Goal: Information Seeking & Learning: Learn about a topic

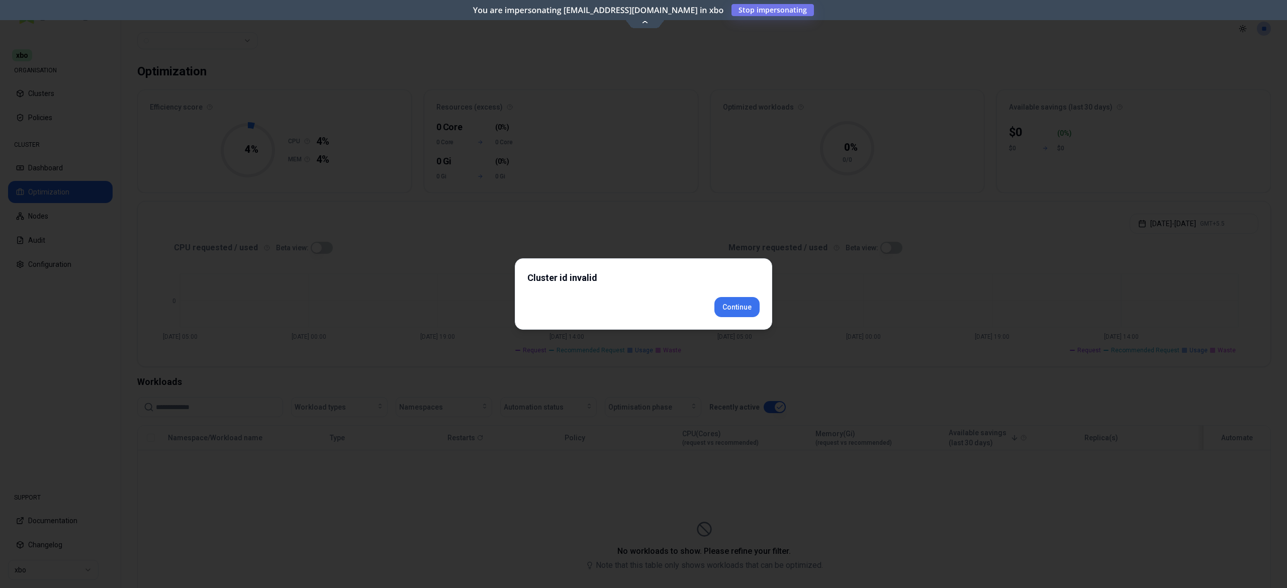
click at [731, 325] on div "Cluster id invalid Continue" at bounding box center [643, 293] width 257 height 71
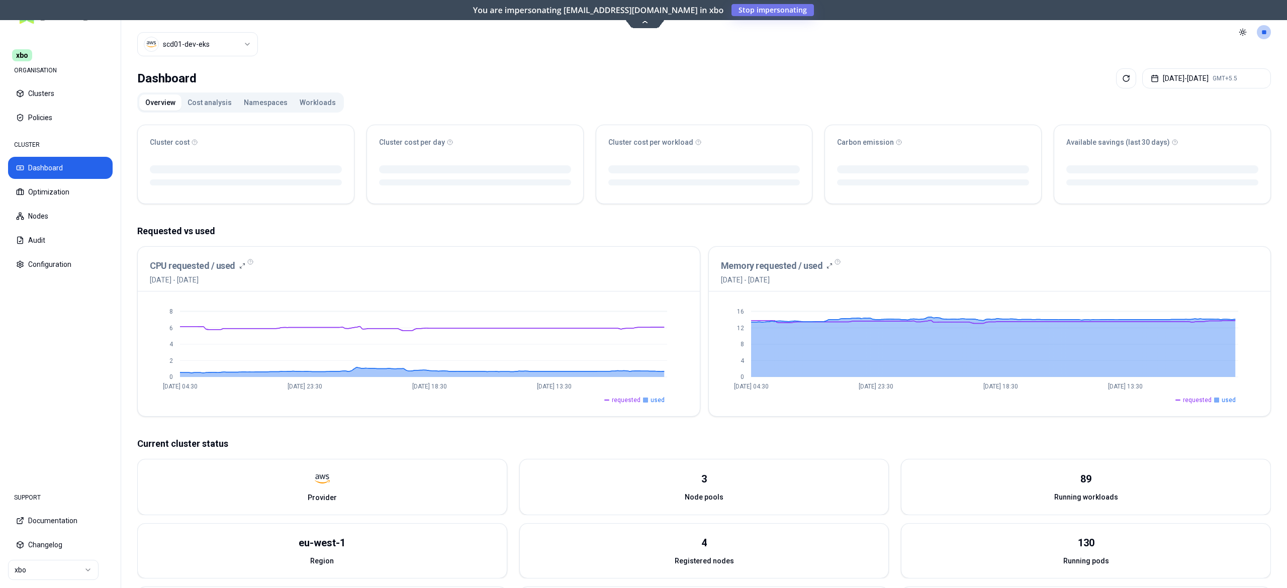
click at [315, 106] on button "Workloads" at bounding box center [318, 102] width 48 height 16
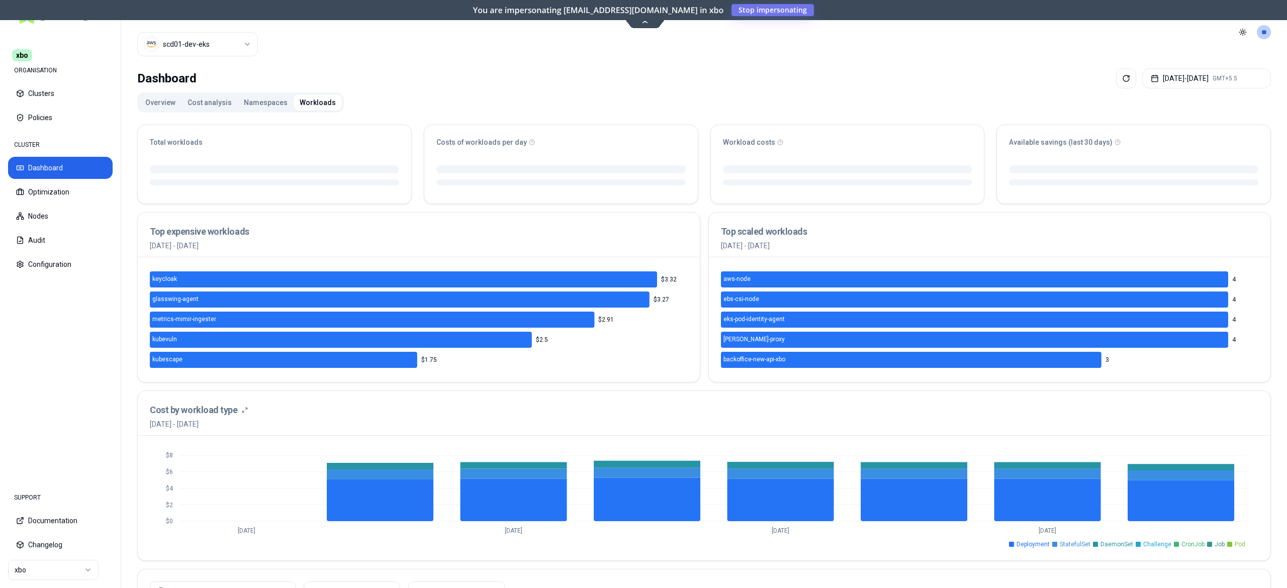
click at [67, 567] on html "xbo ORGANISATION Clusters Policies CLUSTER Dashboard Optimization Nodes Audit C…" at bounding box center [643, 294] width 1287 height 588
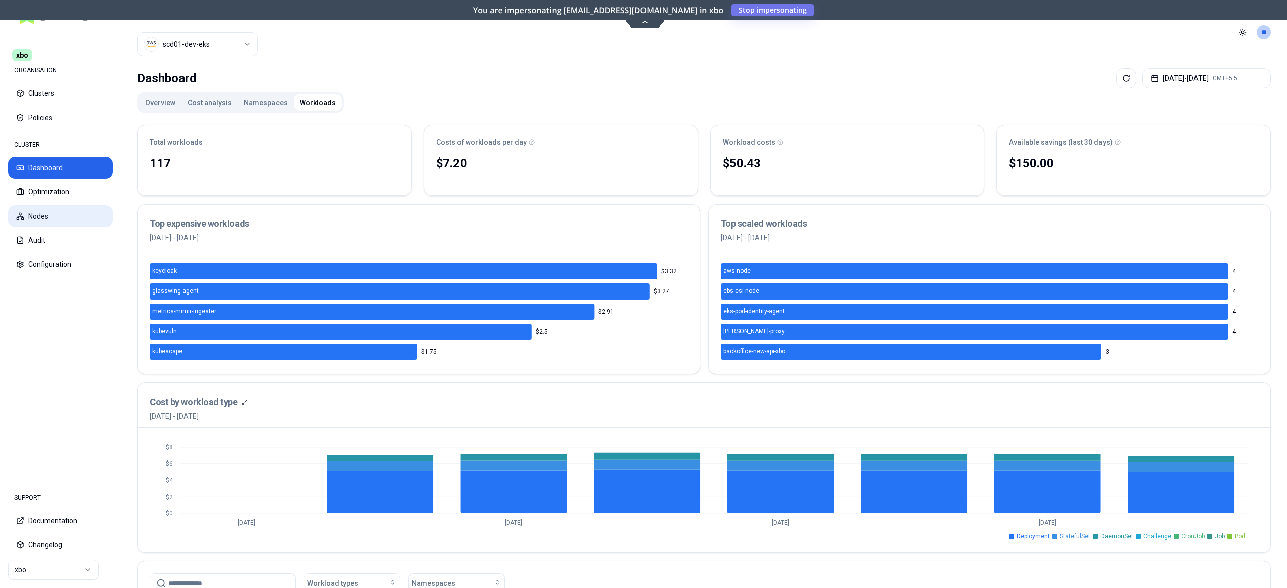
click at [43, 219] on html "xbo ORGANISATION Clusters Policies CLUSTER Dashboard Optimization Nodes Audit C…" at bounding box center [643, 294] width 1287 height 588
click at [43, 219] on button "Nodes" at bounding box center [60, 216] width 105 height 22
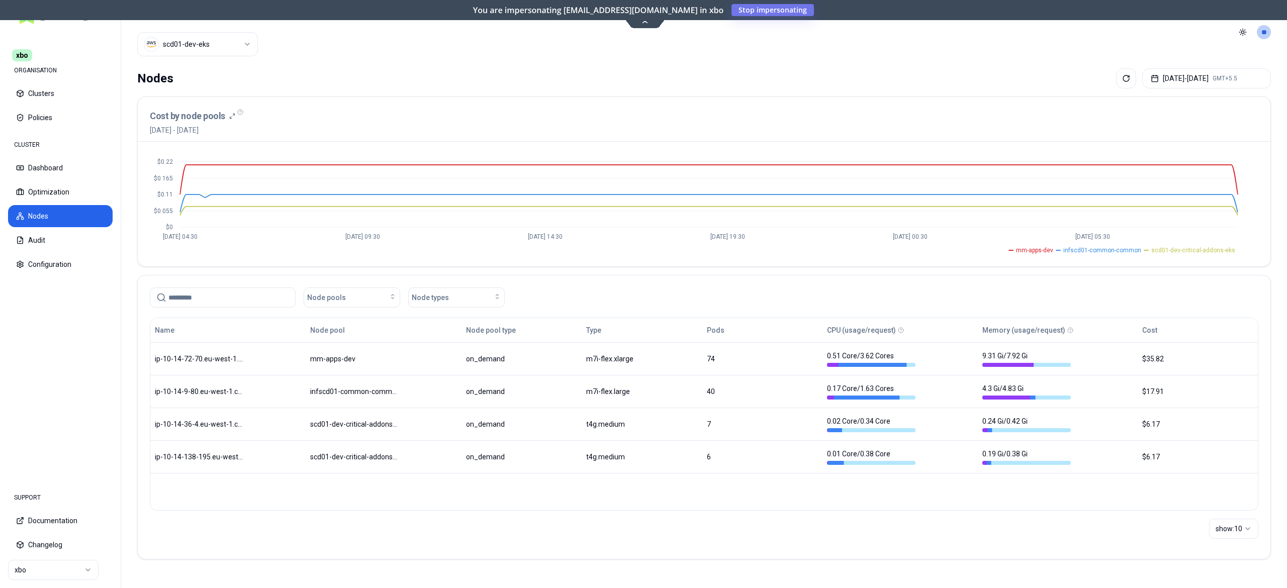
click at [37, 568] on html "xbo ORGANISATION Clusters Policies CLUSTER Dashboard Optimization Nodes Audit C…" at bounding box center [643, 294] width 1287 height 588
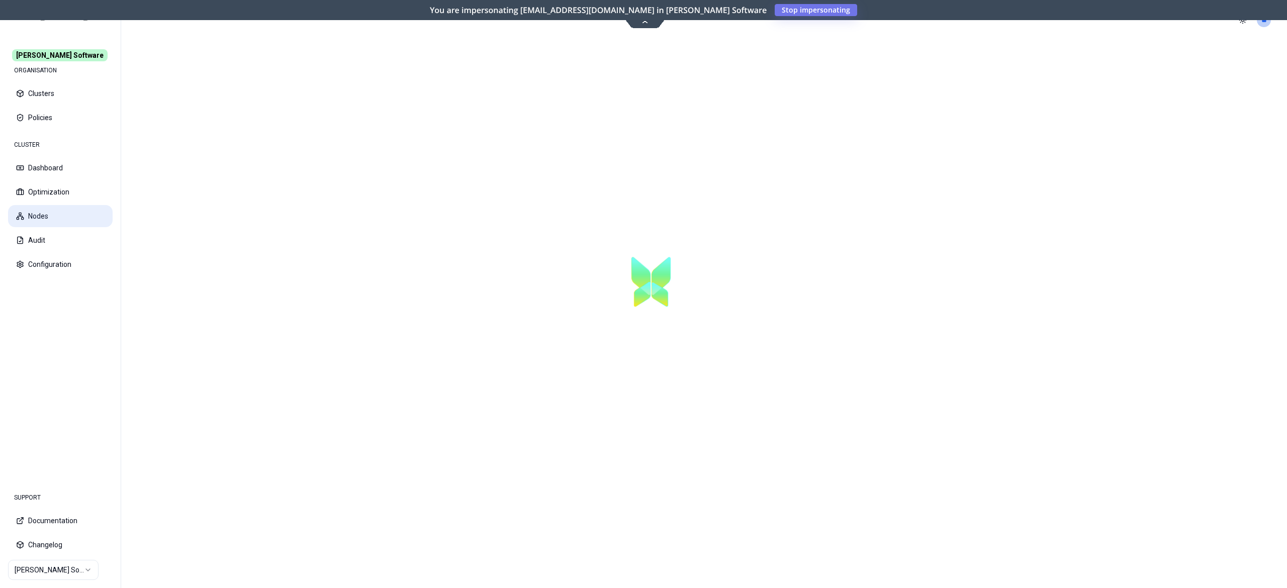
click at [45, 218] on button "Nodes" at bounding box center [60, 216] width 105 height 22
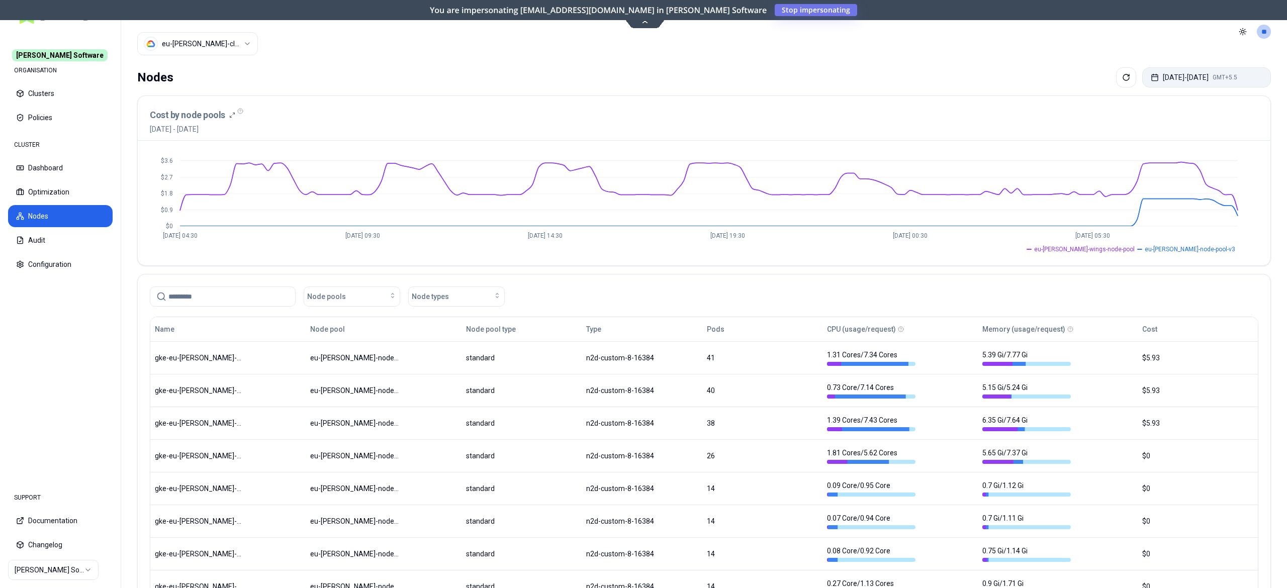
click at [1191, 86] on button "Sep 23, 2025 - Sep 30, 2025 GMT+5.5" at bounding box center [1206, 77] width 129 height 20
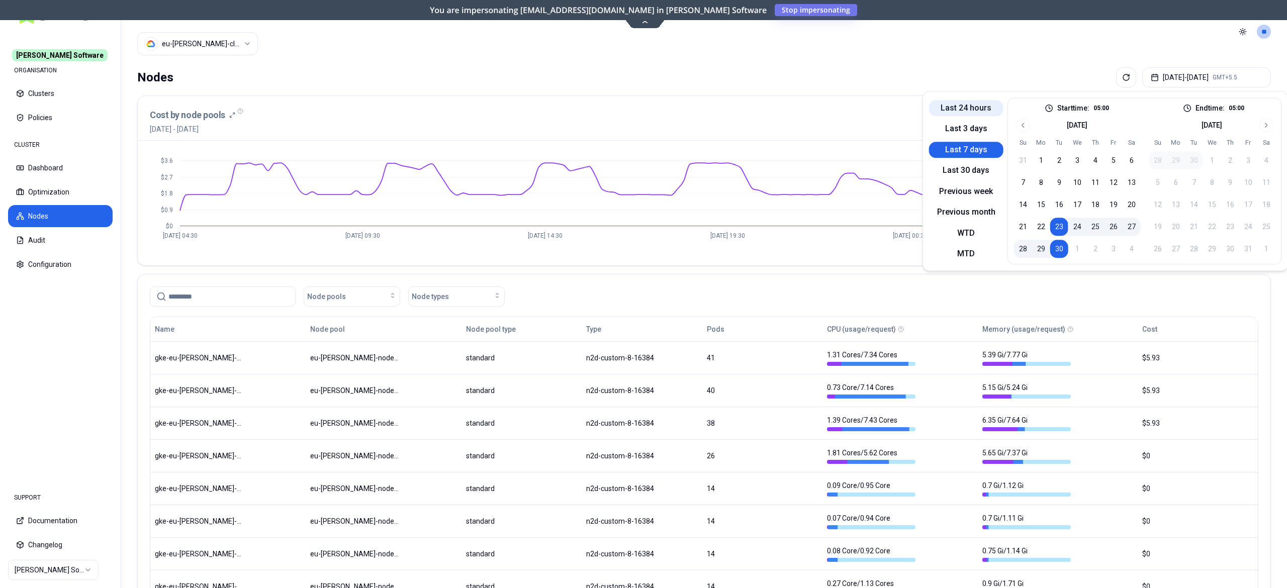
click at [948, 102] on button "Last 24 hours" at bounding box center [966, 108] width 74 height 16
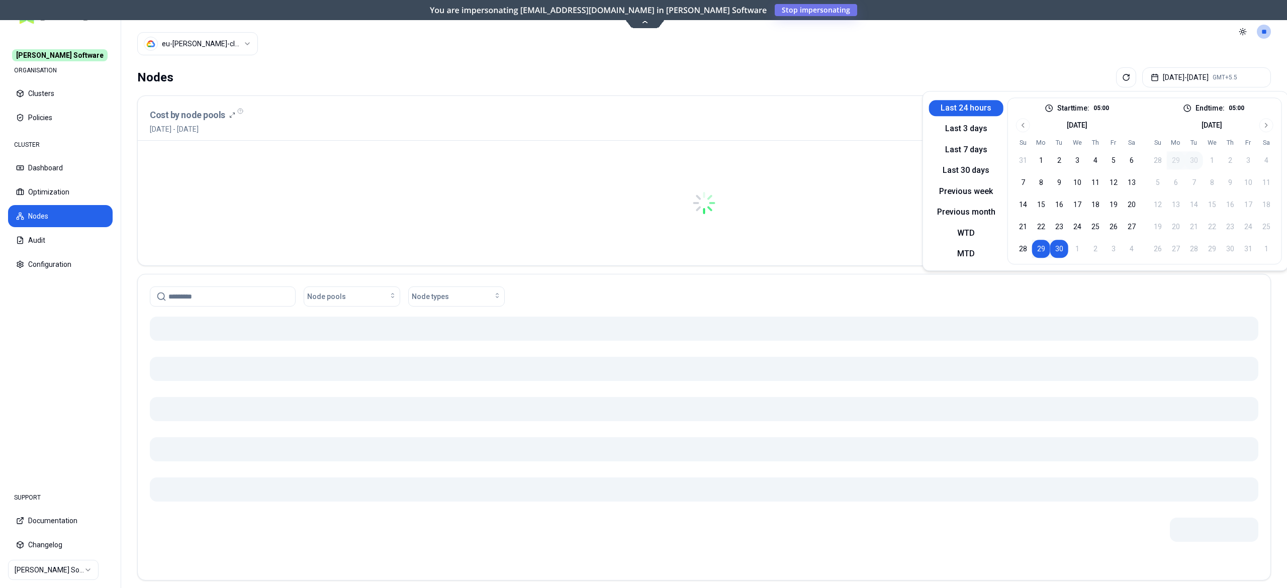
click at [866, 68] on div "Nodes Sep 29, 2025 - Sep 30, 2025 GMT+5.5" at bounding box center [703, 77] width 1133 height 20
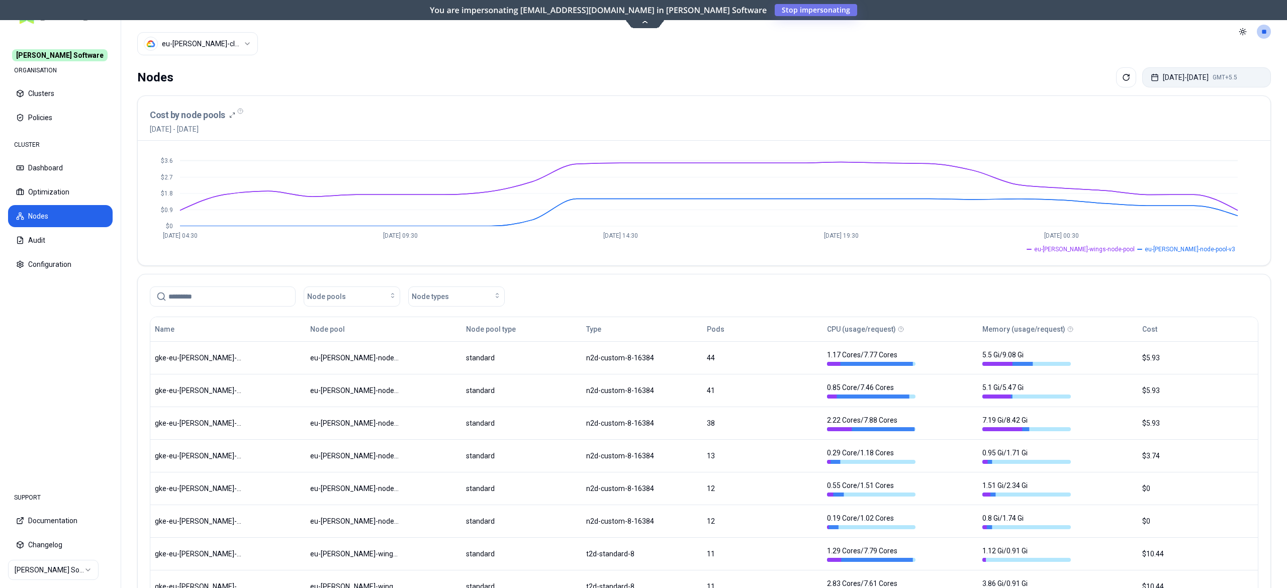
click at [1203, 85] on button "Sep 29, 2025 - Sep 30, 2025 GMT+5.5" at bounding box center [1206, 77] width 129 height 20
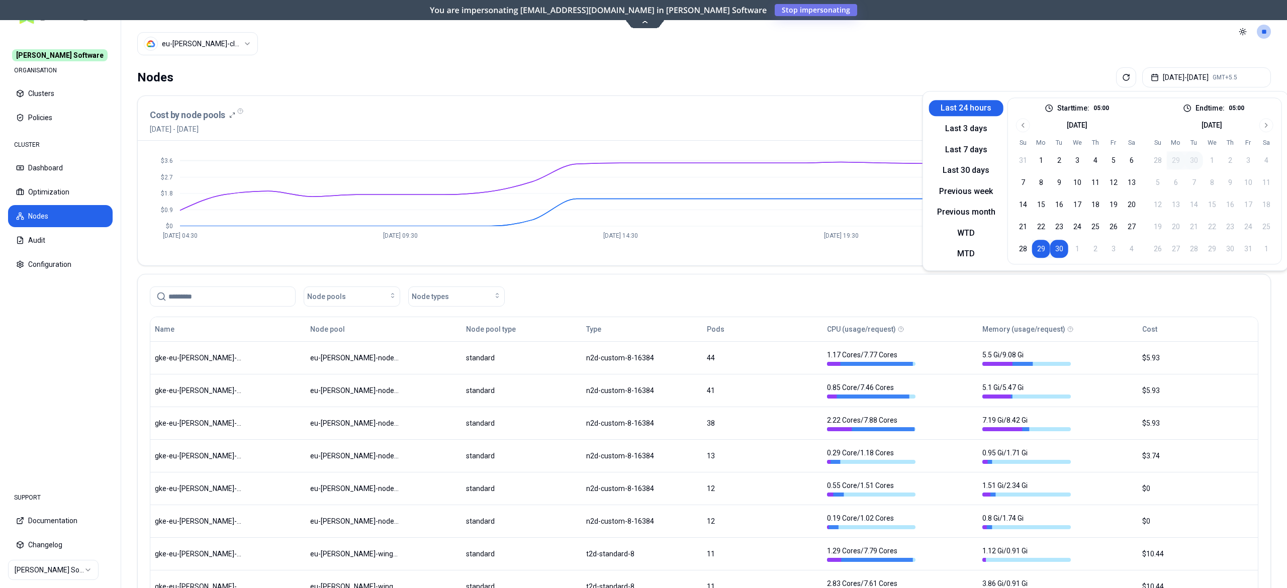
click at [1053, 245] on button "30" at bounding box center [1059, 249] width 18 height 18
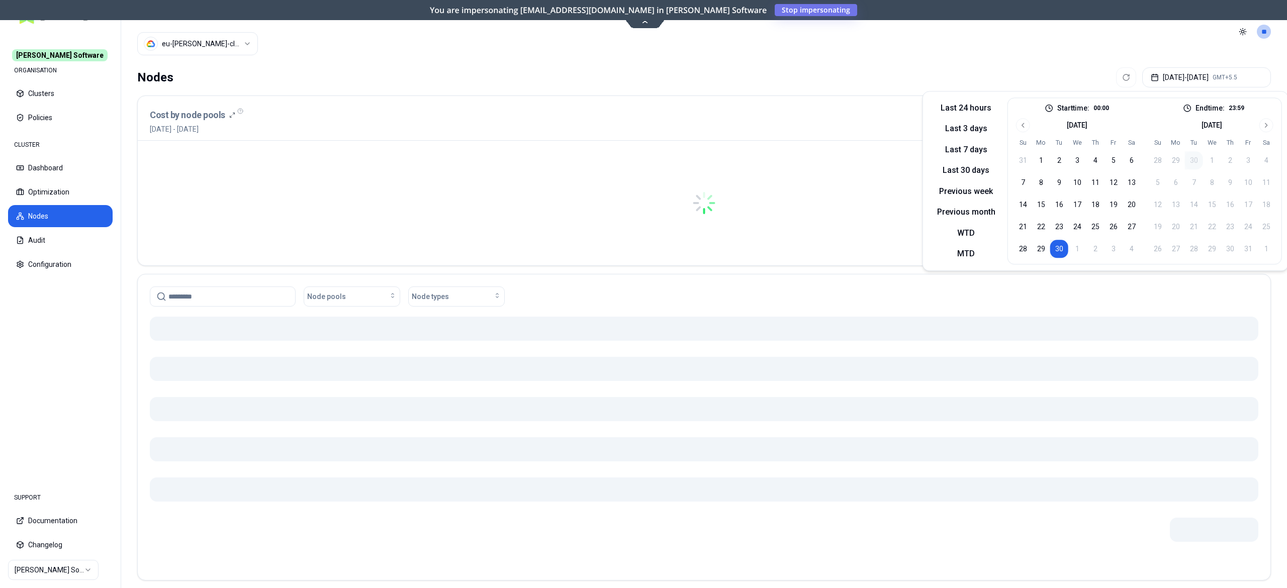
click at [835, 120] on div "Cost by node pools 30th September 2025 - 30th September 2025" at bounding box center [704, 121] width 1108 height 26
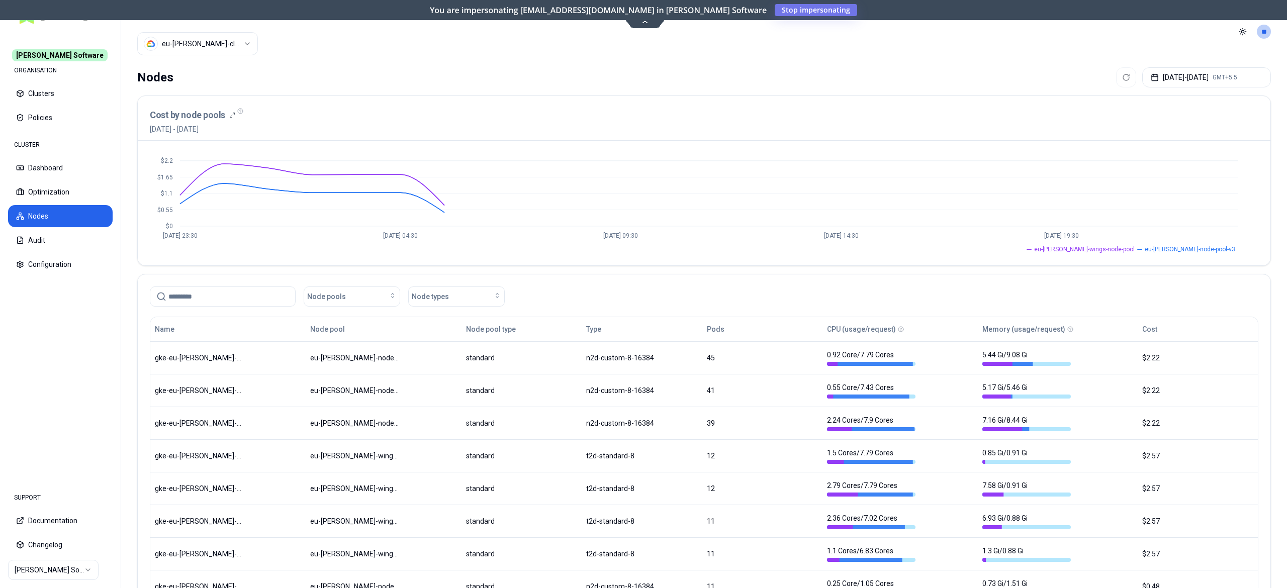
click at [835, 62] on header "Cluster eu-rex-cluster Toggle theme **" at bounding box center [704, 31] width 1166 height 63
click at [1199, 75] on button "Sep 30, 2025 - Sep 30, 2025 GMT+5.5" at bounding box center [1206, 77] width 129 height 20
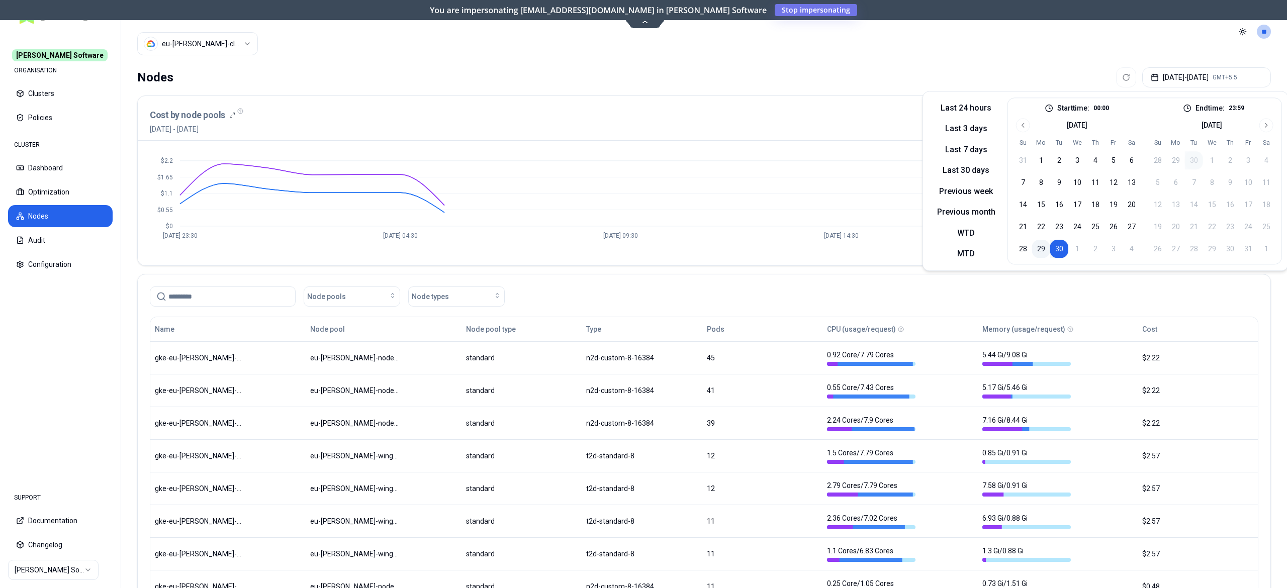
click at [1035, 251] on button "29" at bounding box center [1041, 249] width 18 height 18
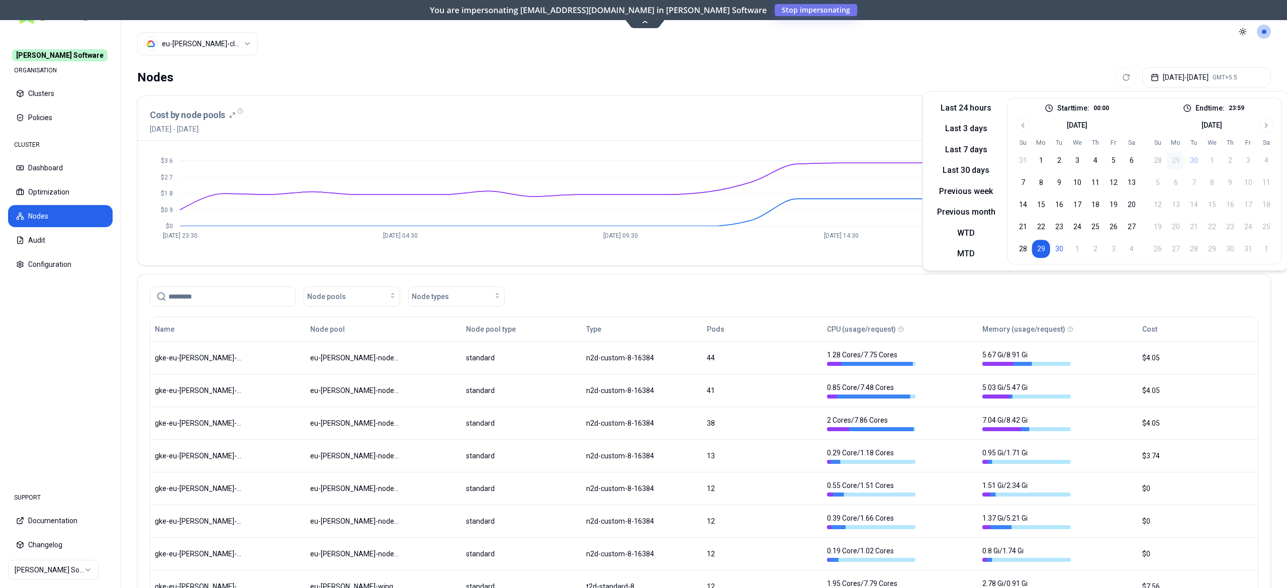
click at [543, 85] on div "Nodes Sep 29, 2025 - Sep 29, 2025 GMT+5.5" at bounding box center [703, 77] width 1133 height 20
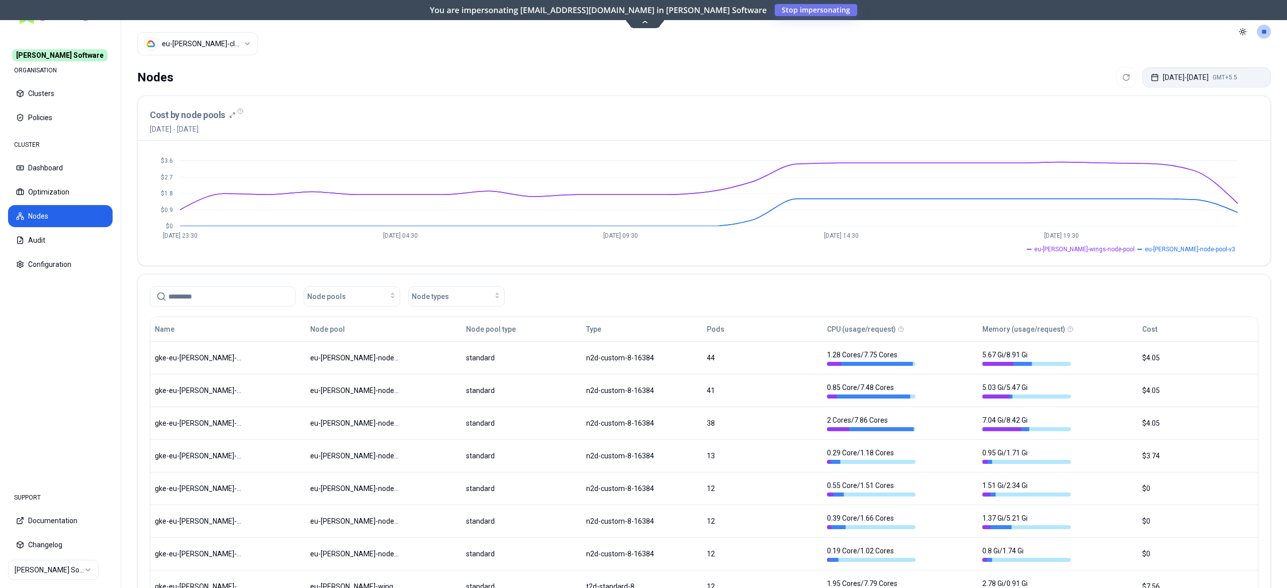
click at [1174, 79] on button "Sep 29, 2025 - Sep 29, 2025 GMT+5.5" at bounding box center [1206, 77] width 129 height 20
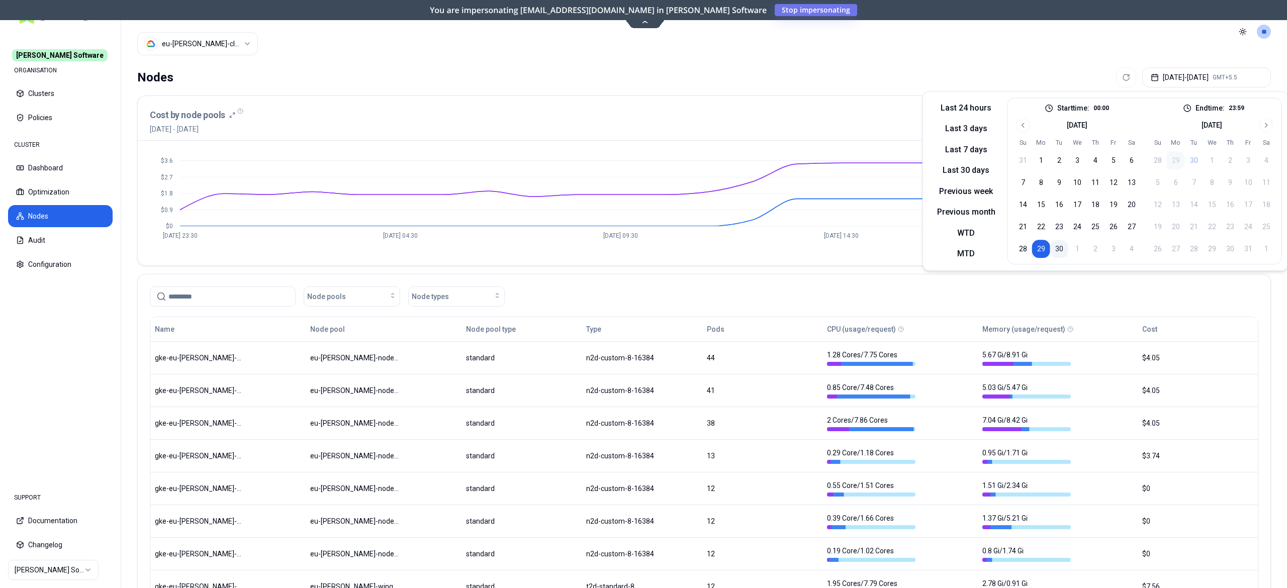
click at [1056, 250] on button "30" at bounding box center [1059, 249] width 18 height 18
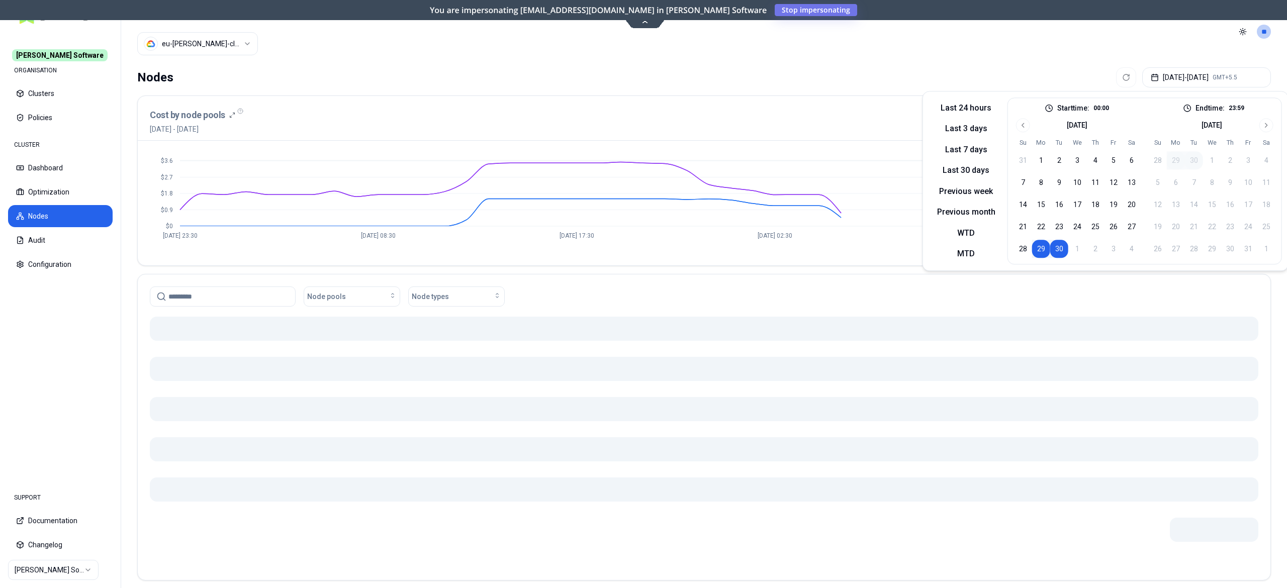
click at [1050, 246] on button "30" at bounding box center [1059, 249] width 18 height 18
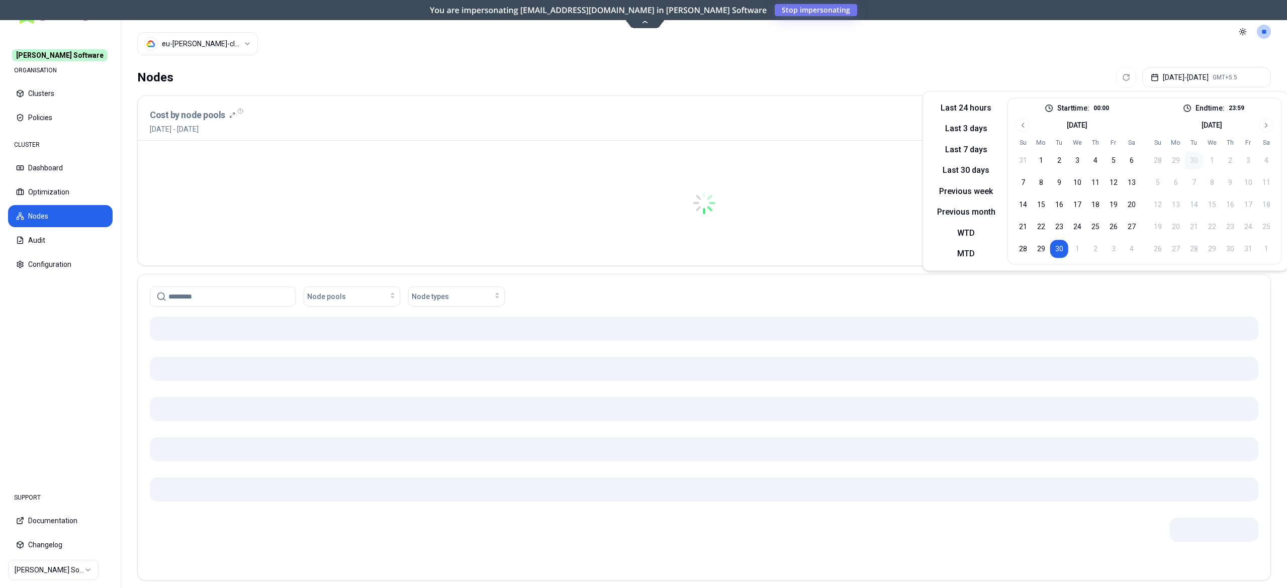
click at [1050, 246] on button "30" at bounding box center [1059, 249] width 18 height 18
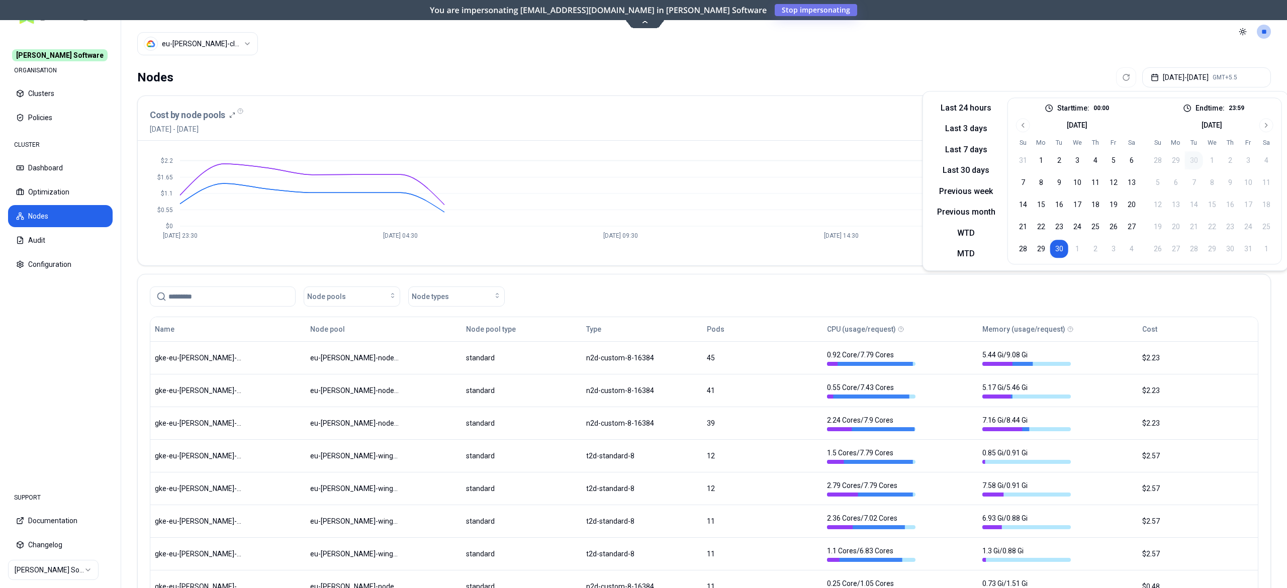
click at [811, 82] on div "Nodes Sep 30, 2025 - Sep 30, 2025 GMT+5.5" at bounding box center [703, 77] width 1133 height 20
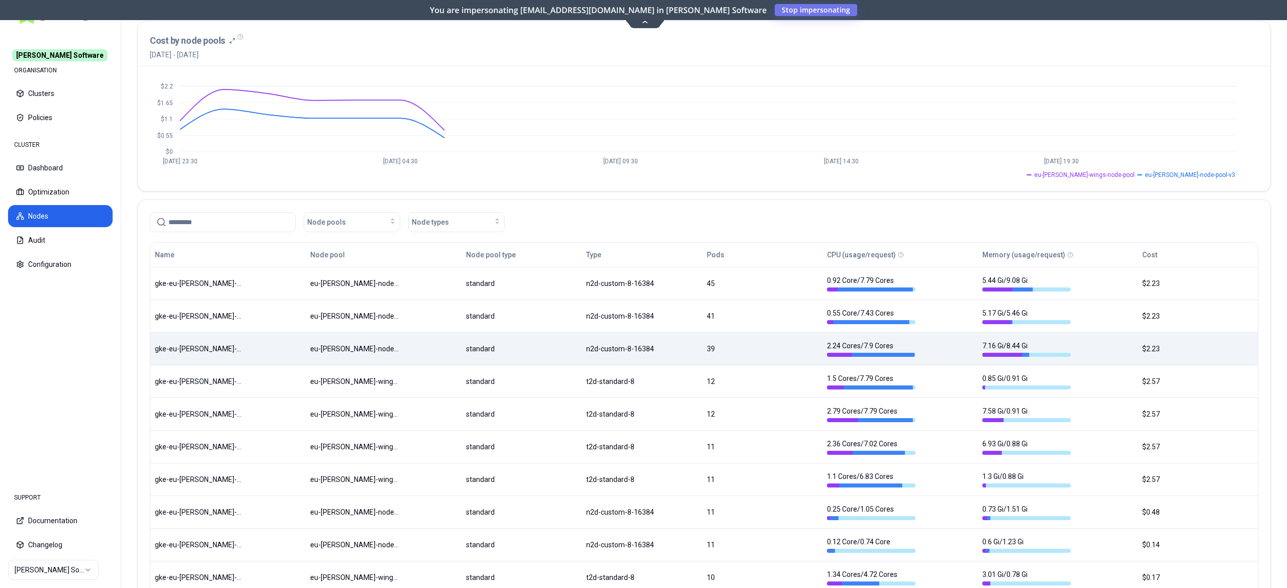
scroll to position [150, 0]
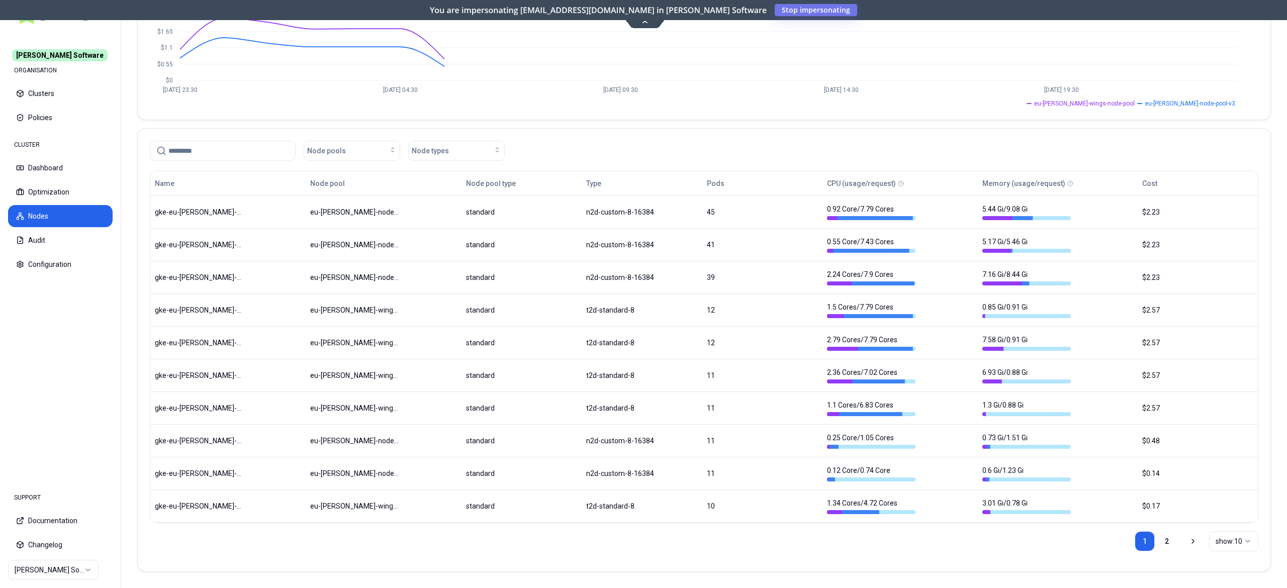
click at [1175, 538] on div "1 2" at bounding box center [1165, 541] width 62 height 20
click at [1159, 538] on link "2" at bounding box center [1167, 541] width 20 height 20
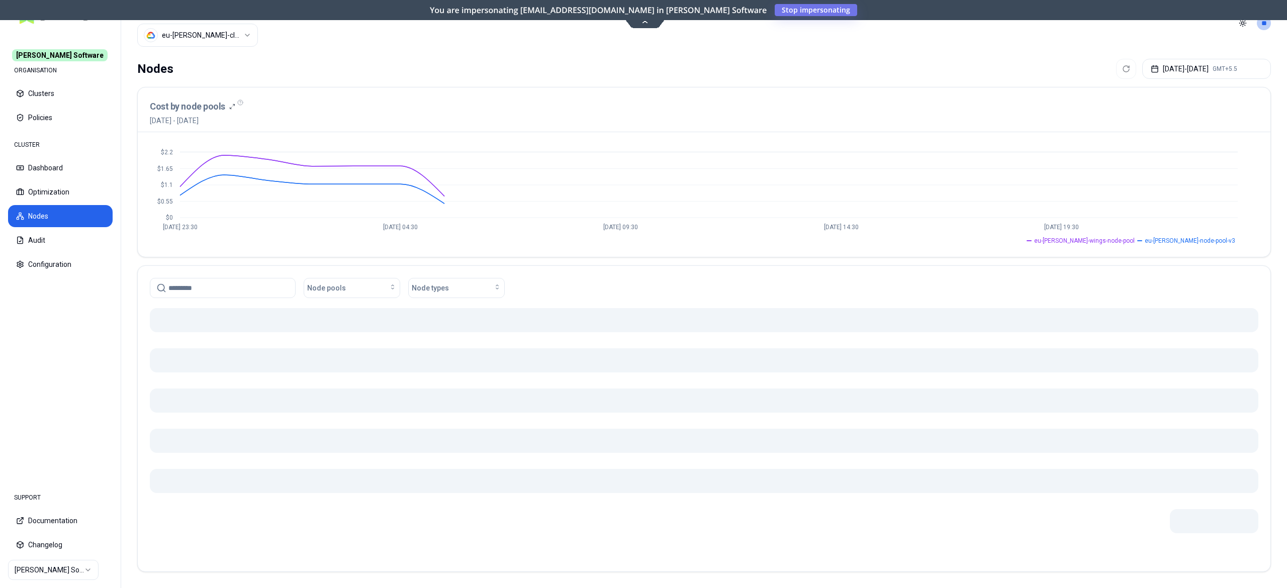
scroll to position [0, 0]
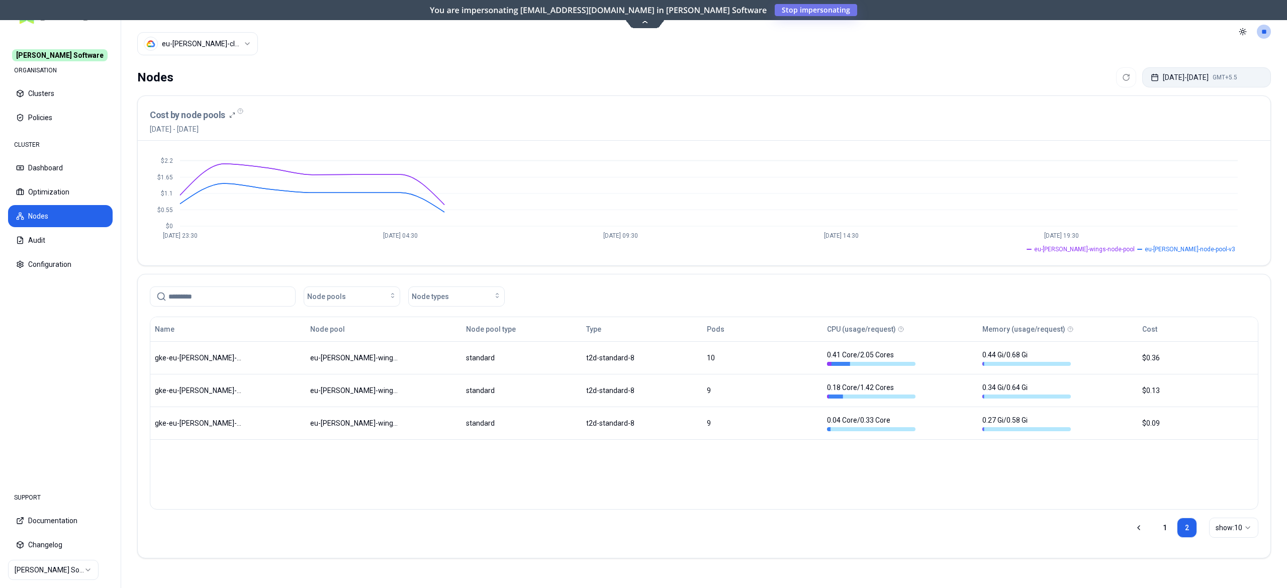
click at [1224, 74] on button "Sep 30, 2025 - Sep 30, 2025 GMT+5.5" at bounding box center [1206, 77] width 129 height 20
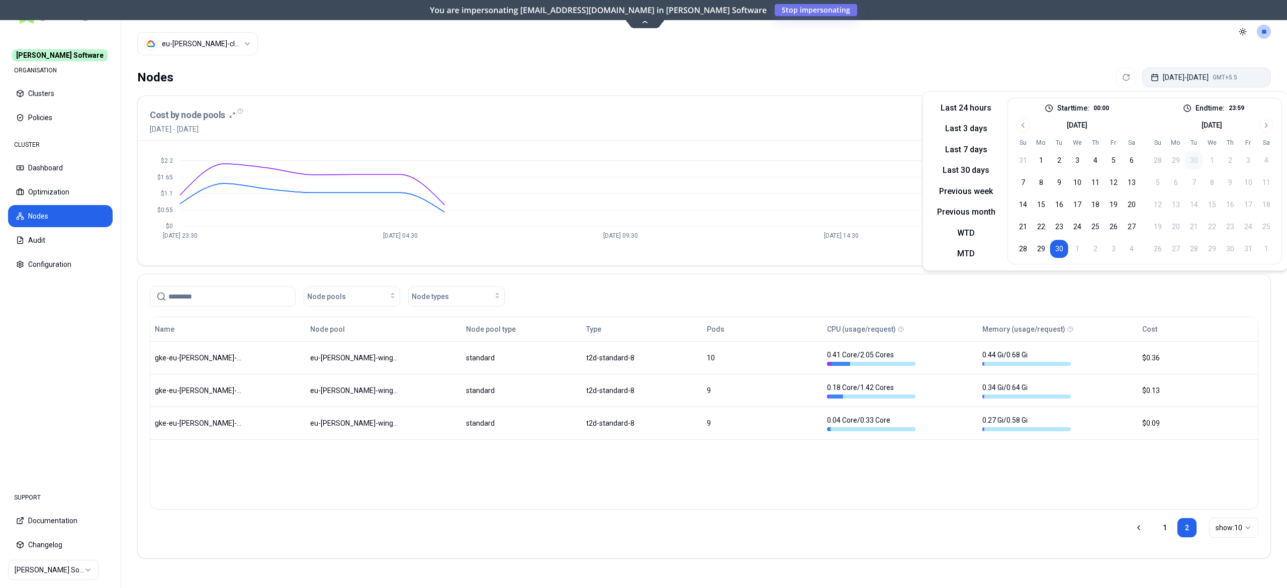
click at [1224, 74] on button "Sep 30, 2025 - Sep 30, 2025 GMT+5.5" at bounding box center [1206, 77] width 129 height 20
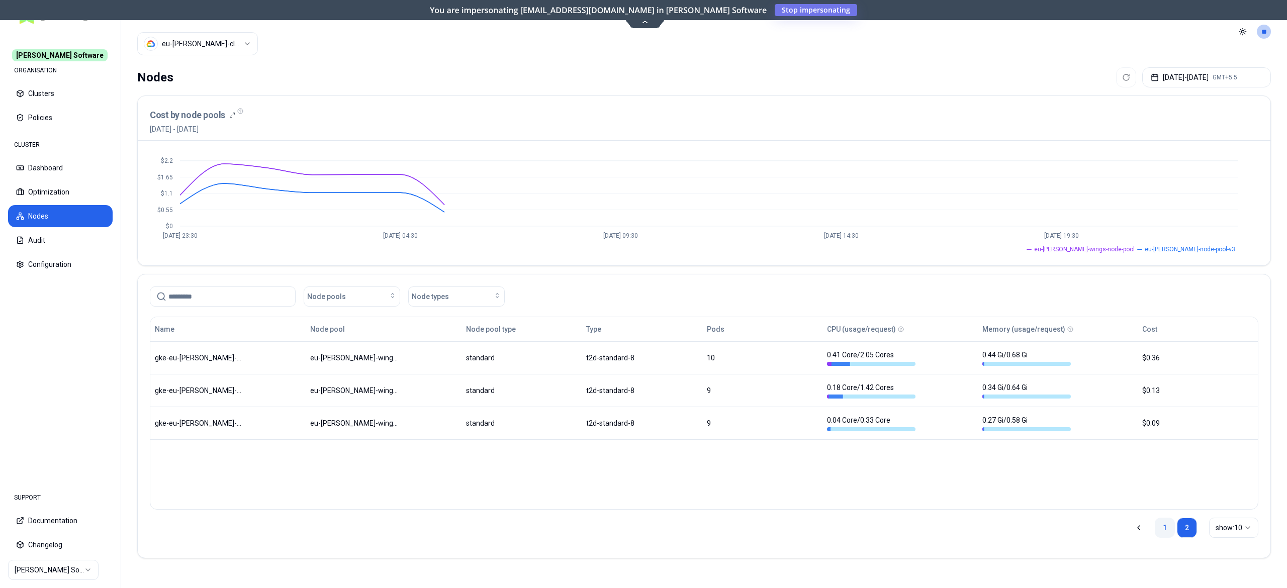
click at [1162, 528] on link "1" at bounding box center [1165, 528] width 20 height 20
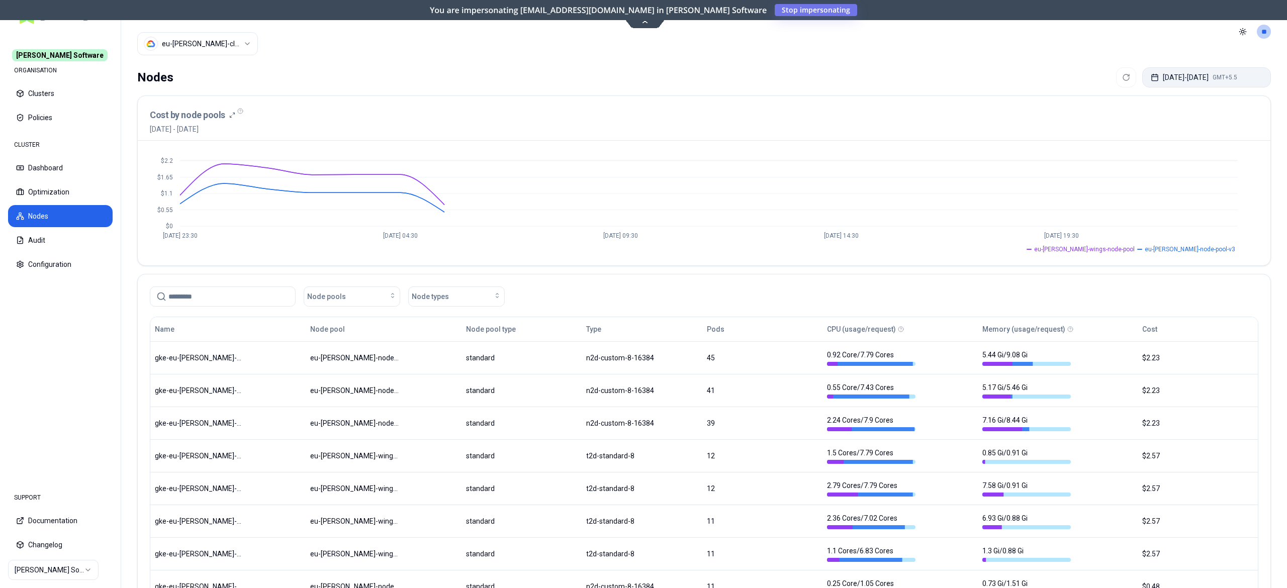
click at [1214, 78] on button "Sep 30, 2025 - Sep 30, 2025 GMT+5.5" at bounding box center [1206, 77] width 129 height 20
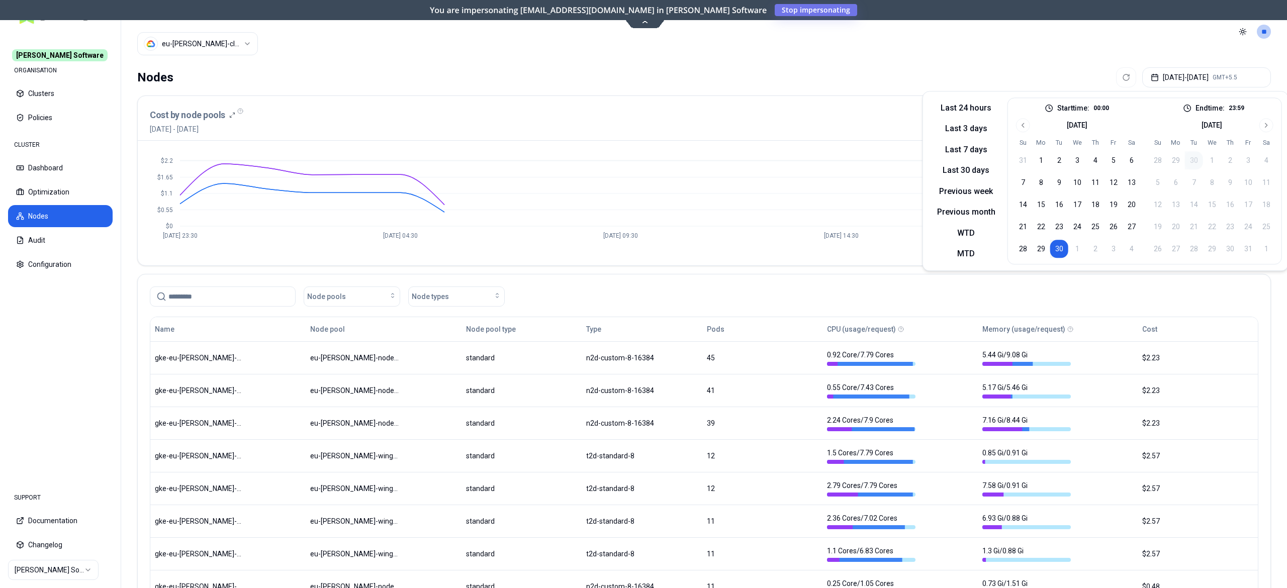
click at [1057, 245] on button "30" at bounding box center [1059, 249] width 18 height 18
click at [858, 78] on div "Nodes Sep 30, 2025 - Sep 30, 2025 GMT+5.5" at bounding box center [703, 77] width 1133 height 20
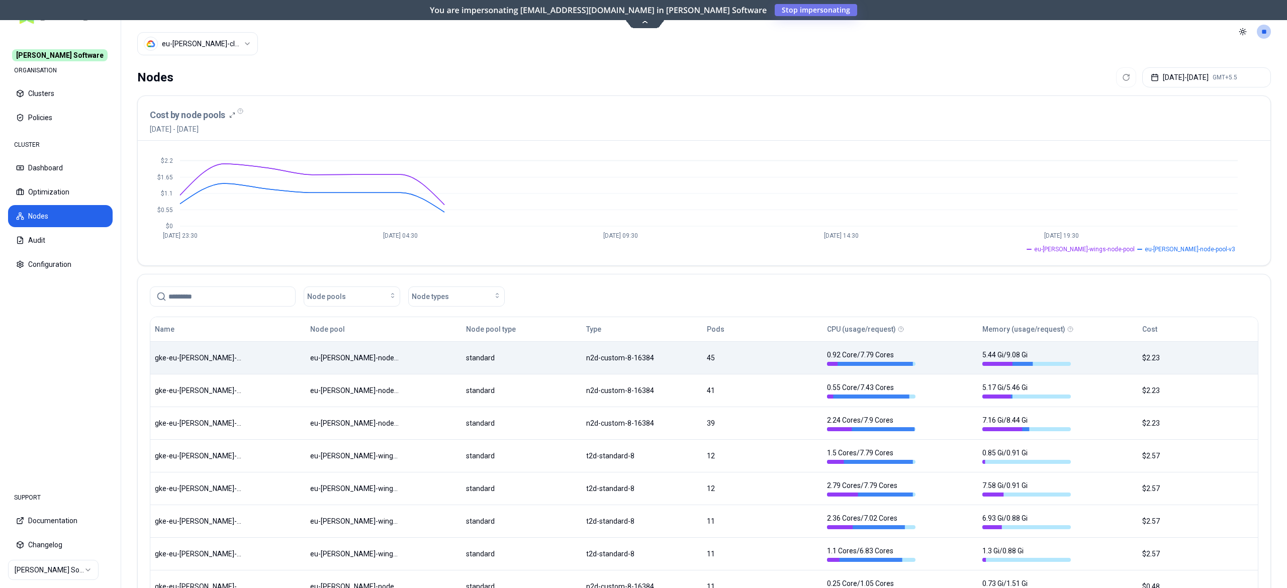
click at [580, 366] on body "Rex Software ORGANISATION Clusters Policies CLUSTER Dashboard Optimization Node…" at bounding box center [643, 294] width 1287 height 588
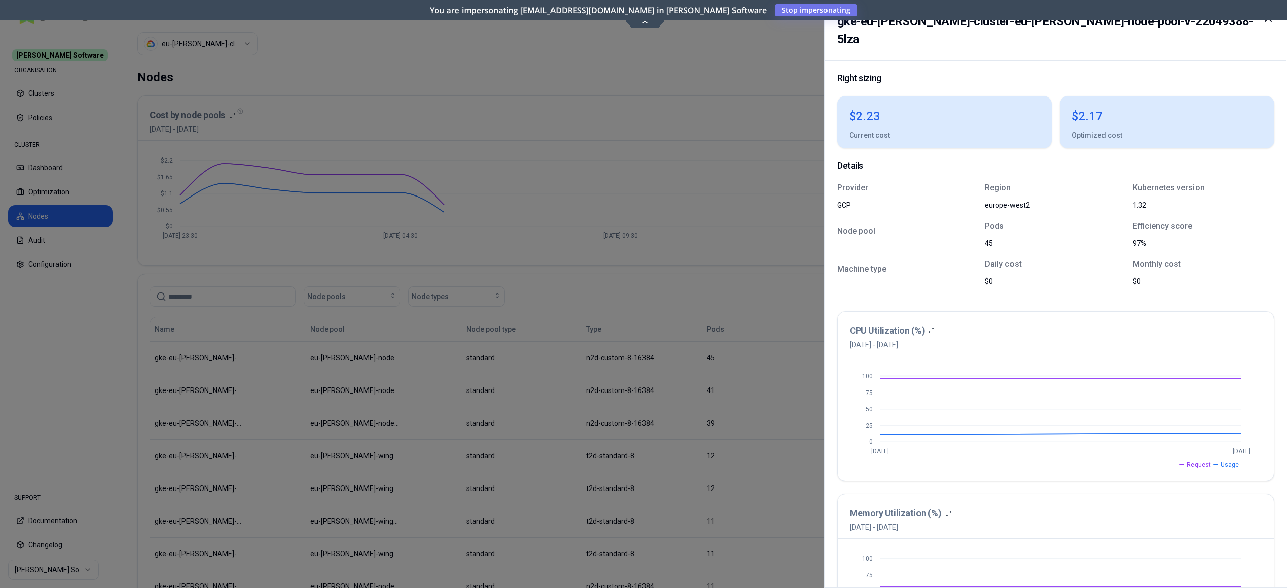
click at [758, 466] on div at bounding box center [643, 294] width 1287 height 588
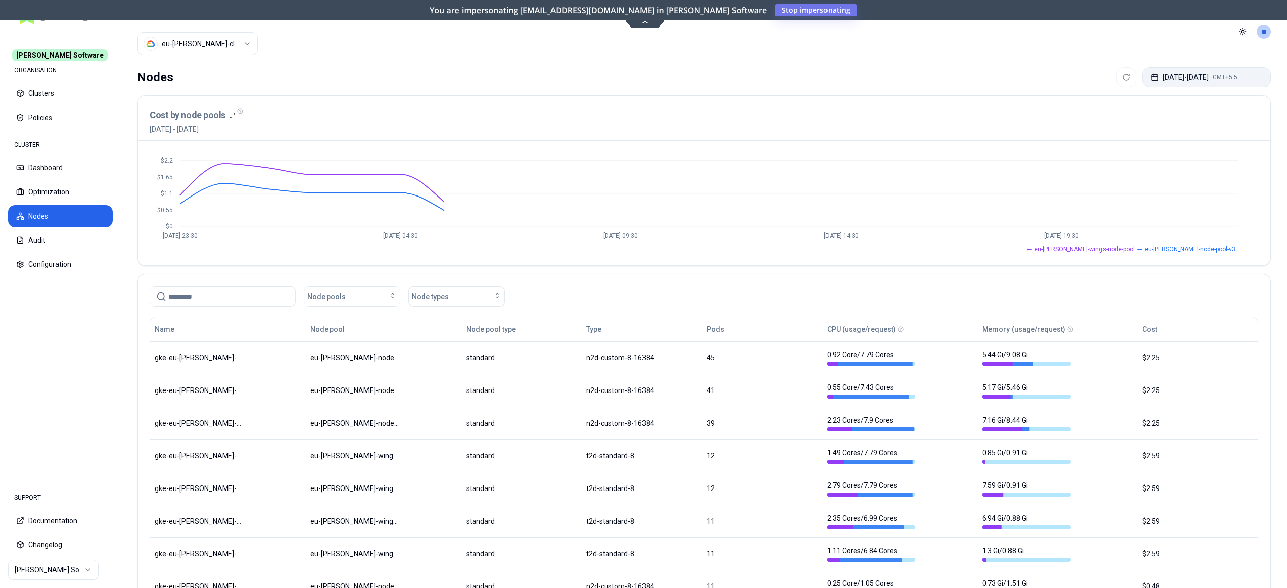
click at [1215, 85] on button "Sep 30, 2025 - Sep 30, 2025 GMT+5.5" at bounding box center [1206, 77] width 129 height 20
click at [1217, 73] on button "Sep 30, 2025 - Sep 30, 2025 GMT+5.5" at bounding box center [1206, 77] width 129 height 20
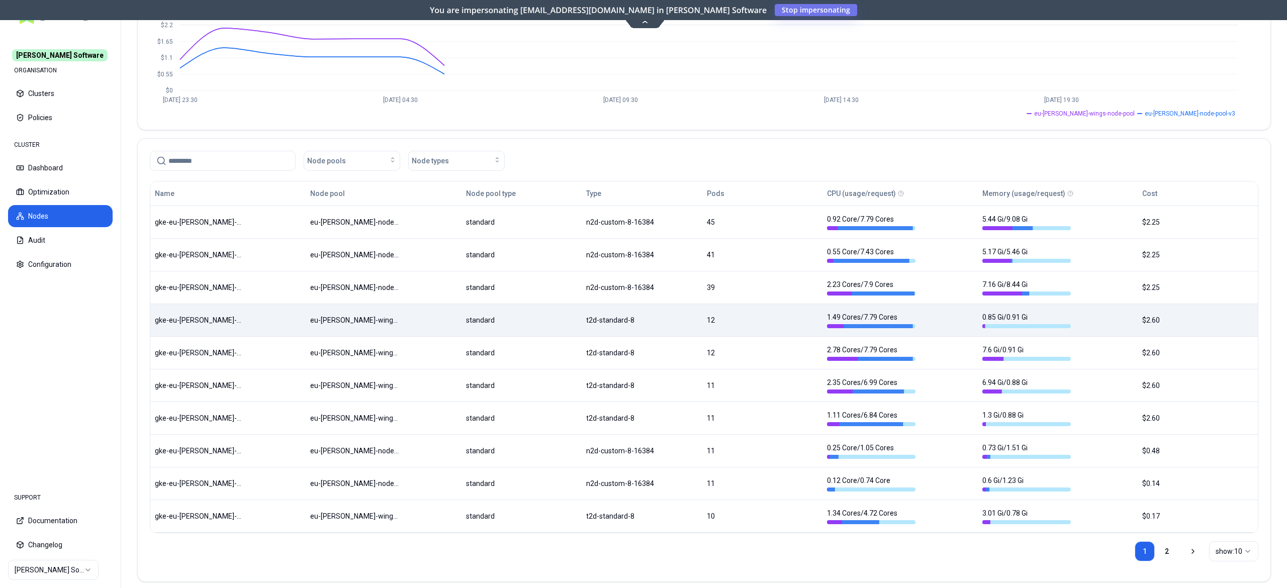
scroll to position [150, 0]
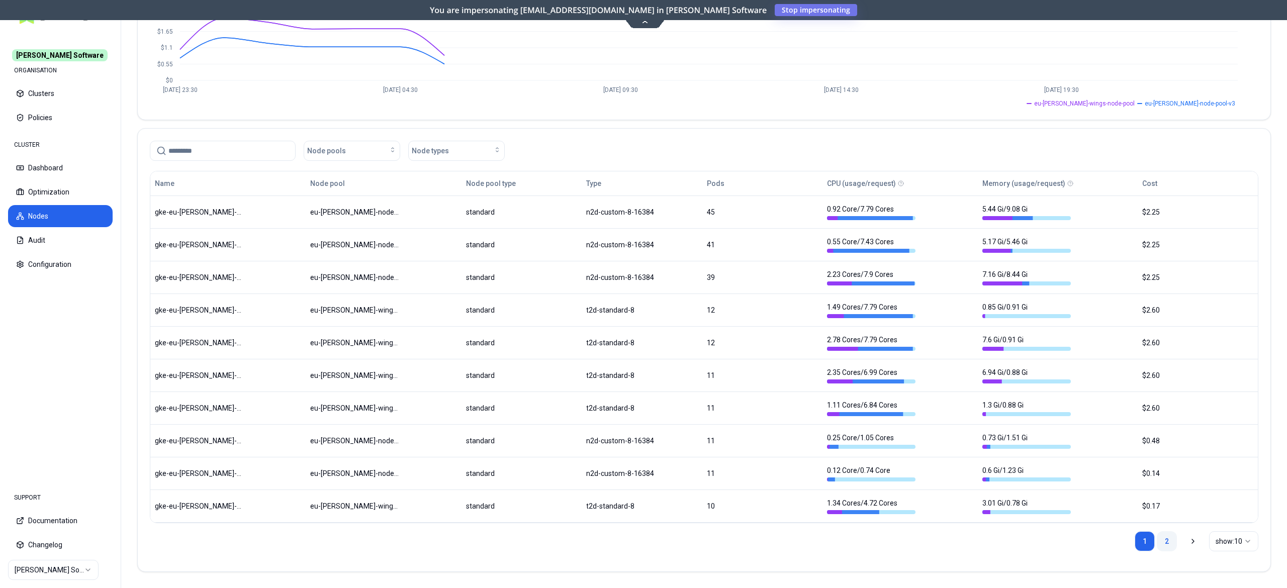
click at [1162, 540] on link "2" at bounding box center [1167, 541] width 20 height 20
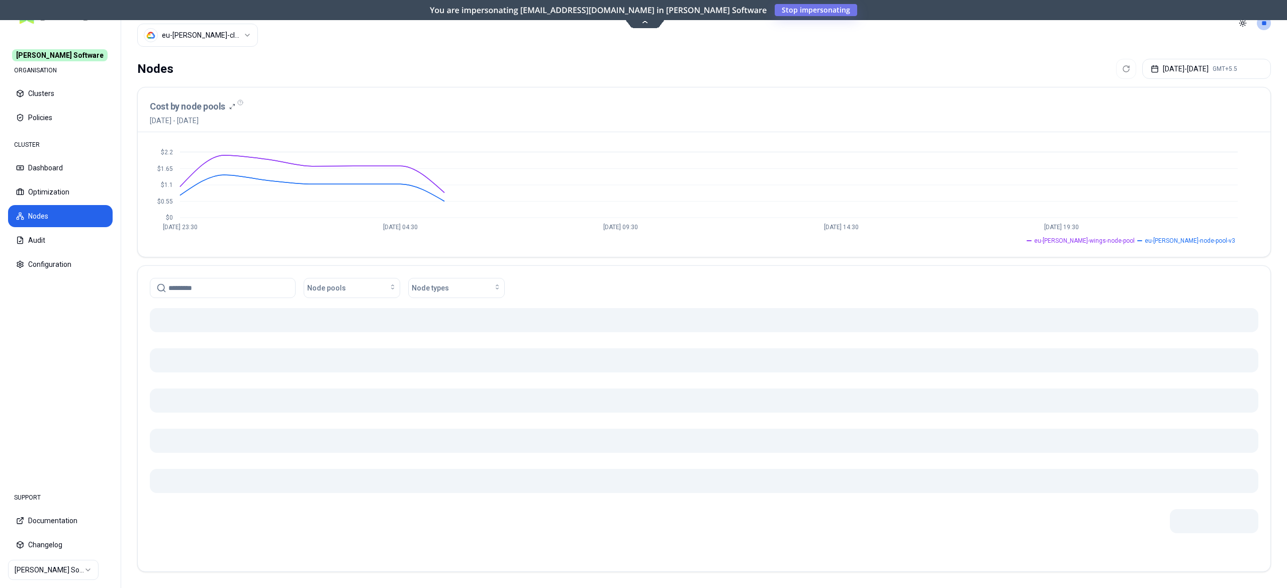
scroll to position [0, 0]
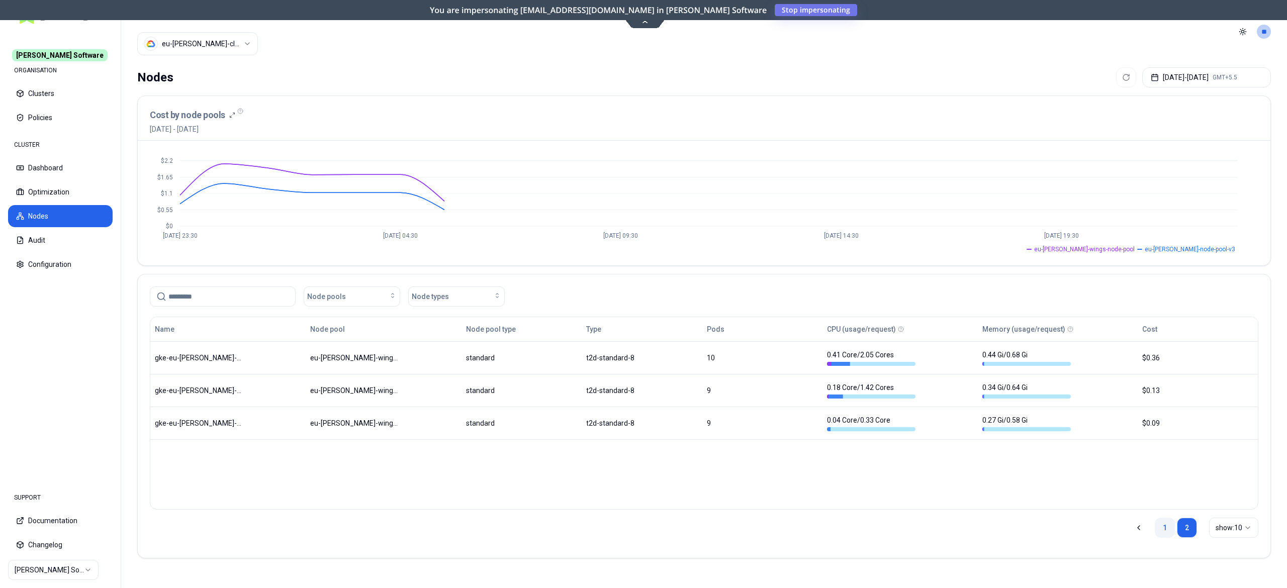
click at [1161, 528] on link "1" at bounding box center [1165, 528] width 20 height 20
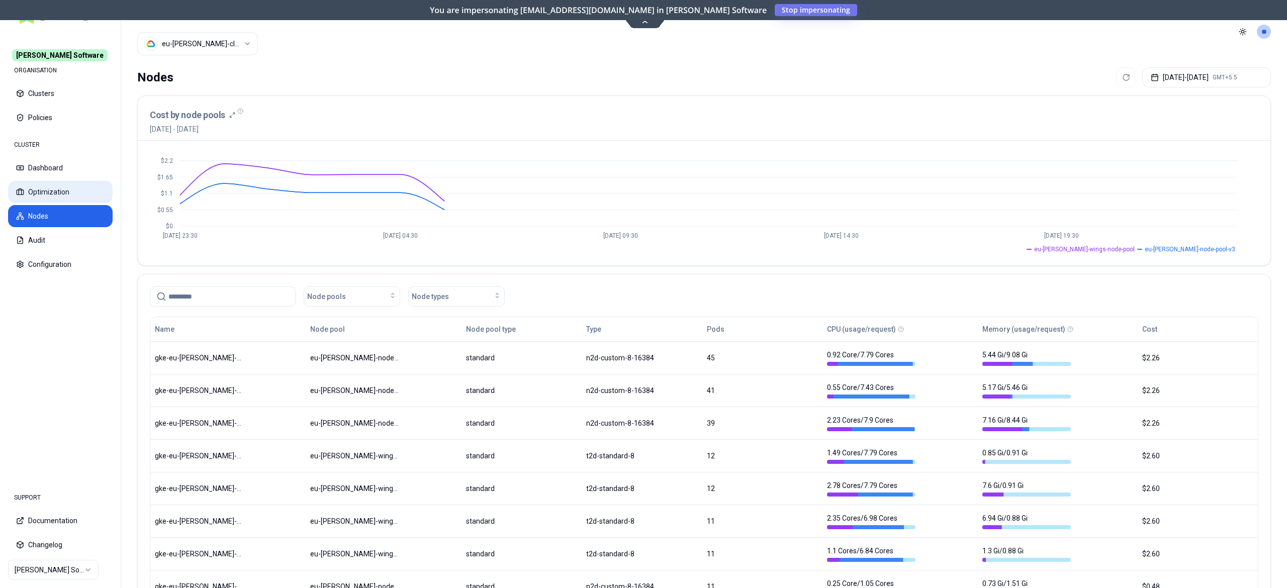
click at [47, 187] on button "Optimization" at bounding box center [60, 192] width 105 height 22
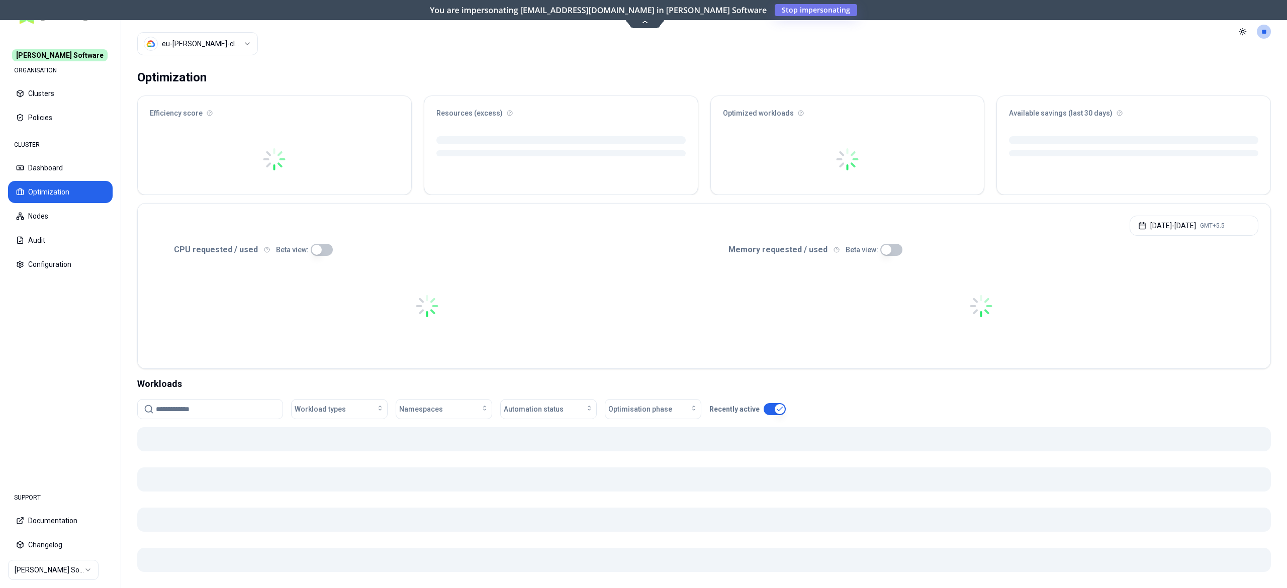
click at [51, 172] on button "Dashboard" at bounding box center [60, 168] width 105 height 22
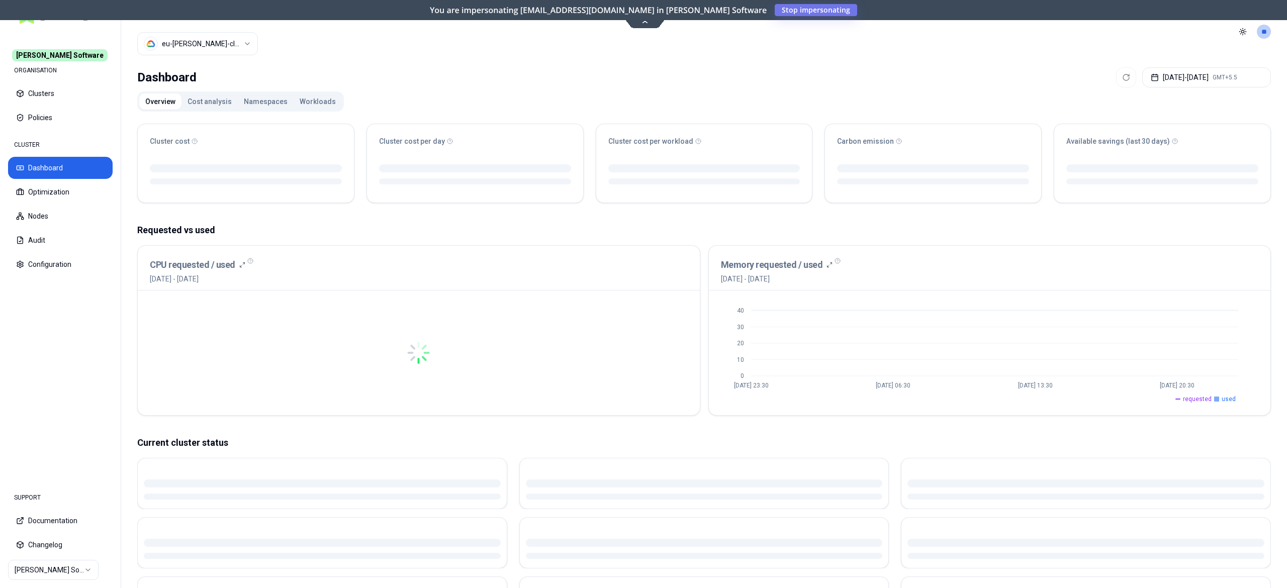
click at [314, 106] on button "Workloads" at bounding box center [318, 101] width 48 height 16
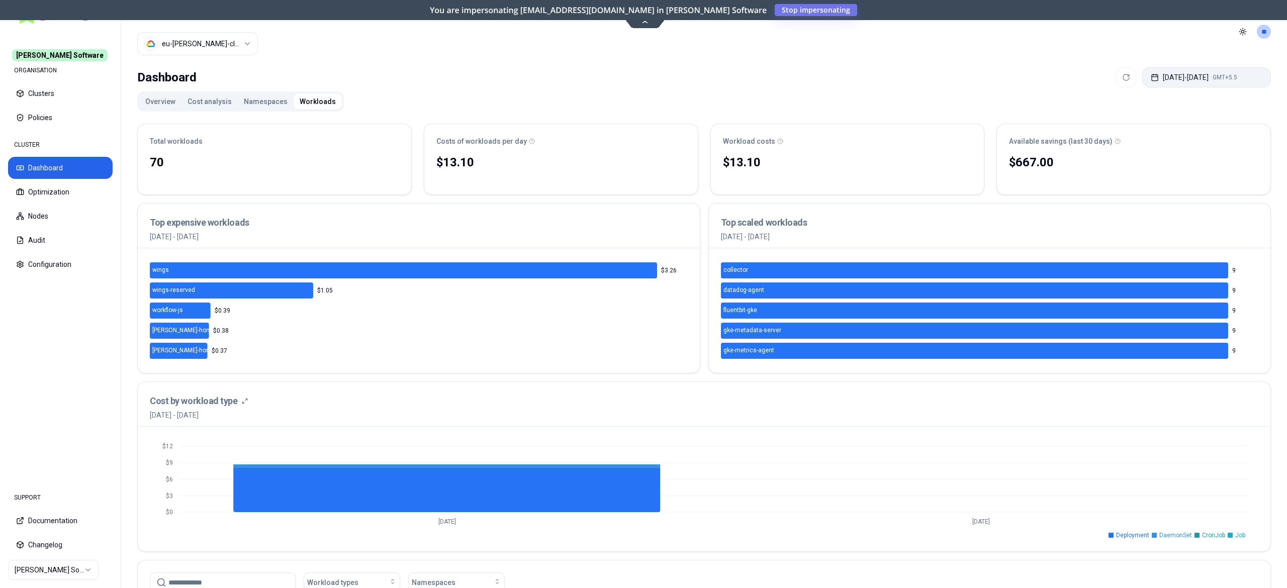
click at [1204, 79] on button "Sep 30, 2025 - Sep 30, 2025 GMT+5.5" at bounding box center [1206, 77] width 129 height 20
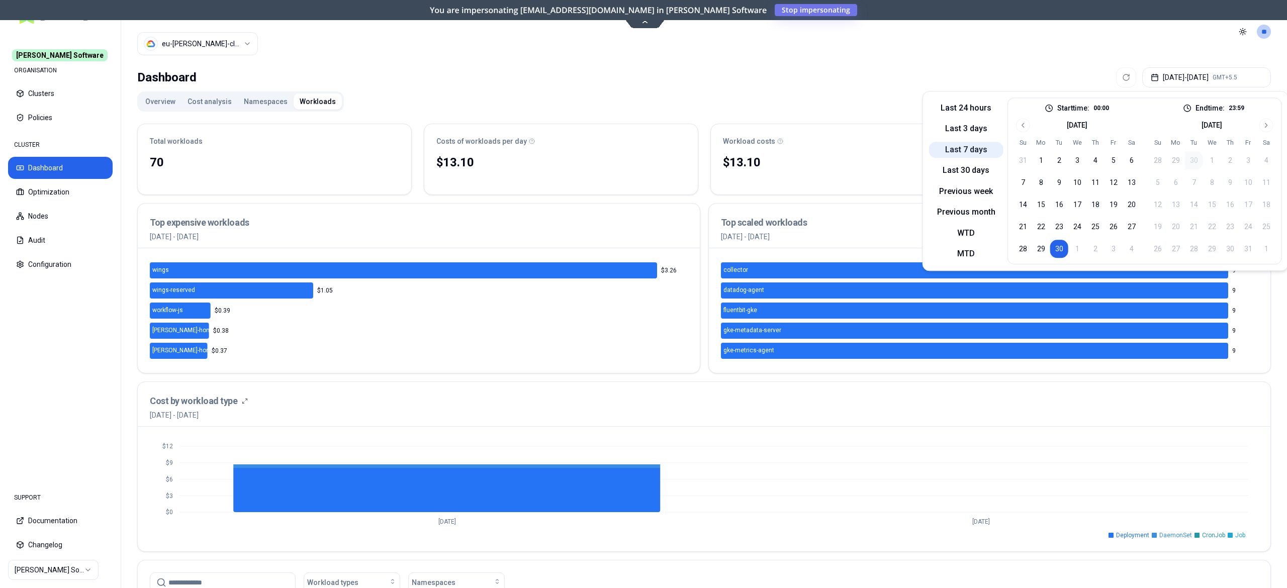
click at [974, 142] on button "Last 7 days" at bounding box center [966, 150] width 74 height 16
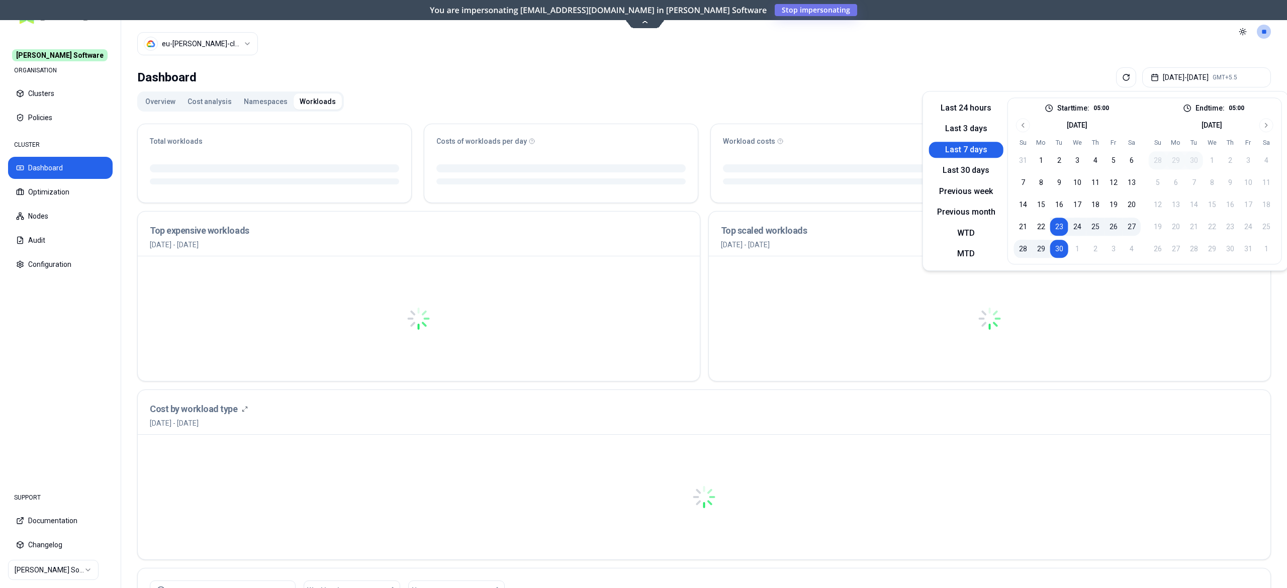
click at [859, 106] on div "Overview Cost analysis Namespaces Workloads Total workloads Costs of workloads …" at bounding box center [703, 482] width 1133 height 783
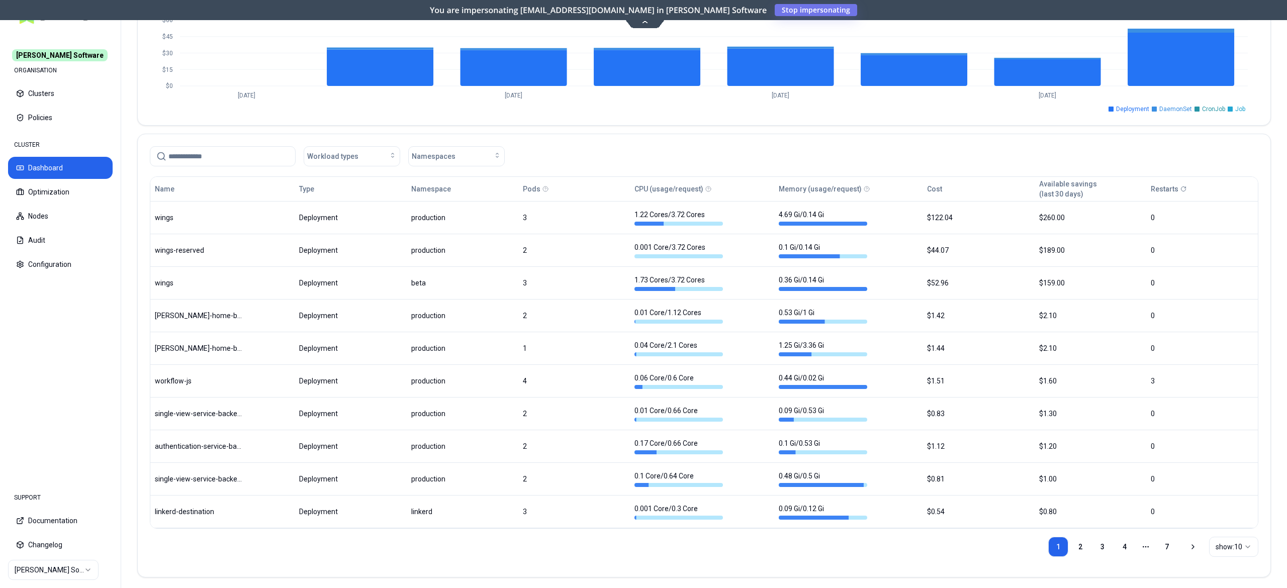
scroll to position [437, 0]
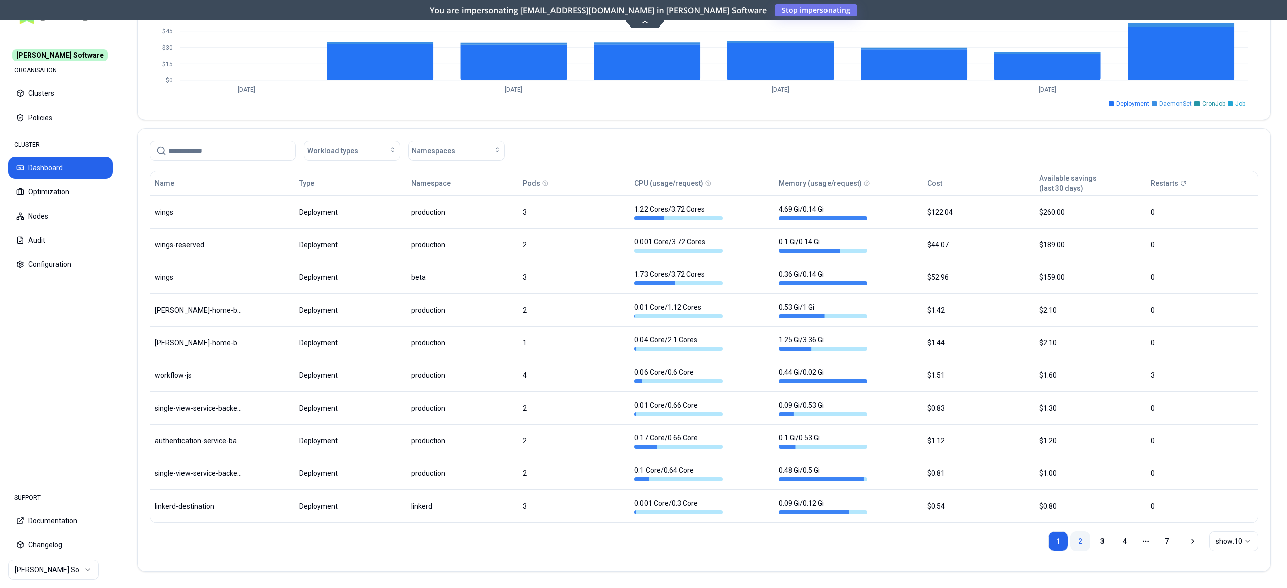
click at [1086, 536] on link "2" at bounding box center [1080, 541] width 20 height 20
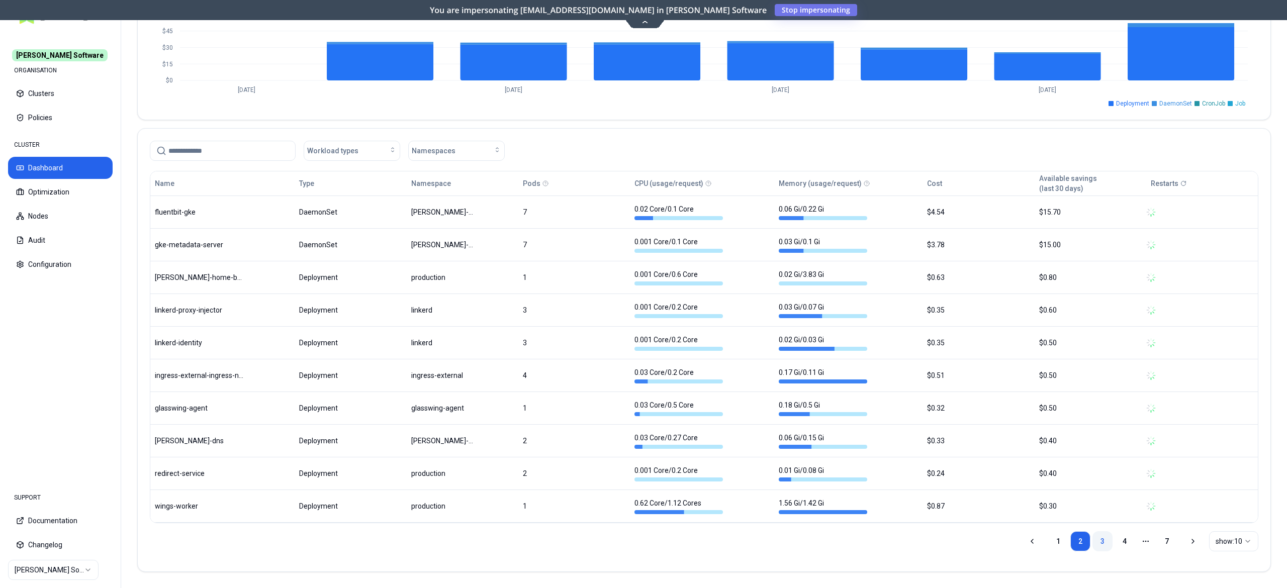
click at [1101, 535] on link "3" at bounding box center [1102, 541] width 20 height 20
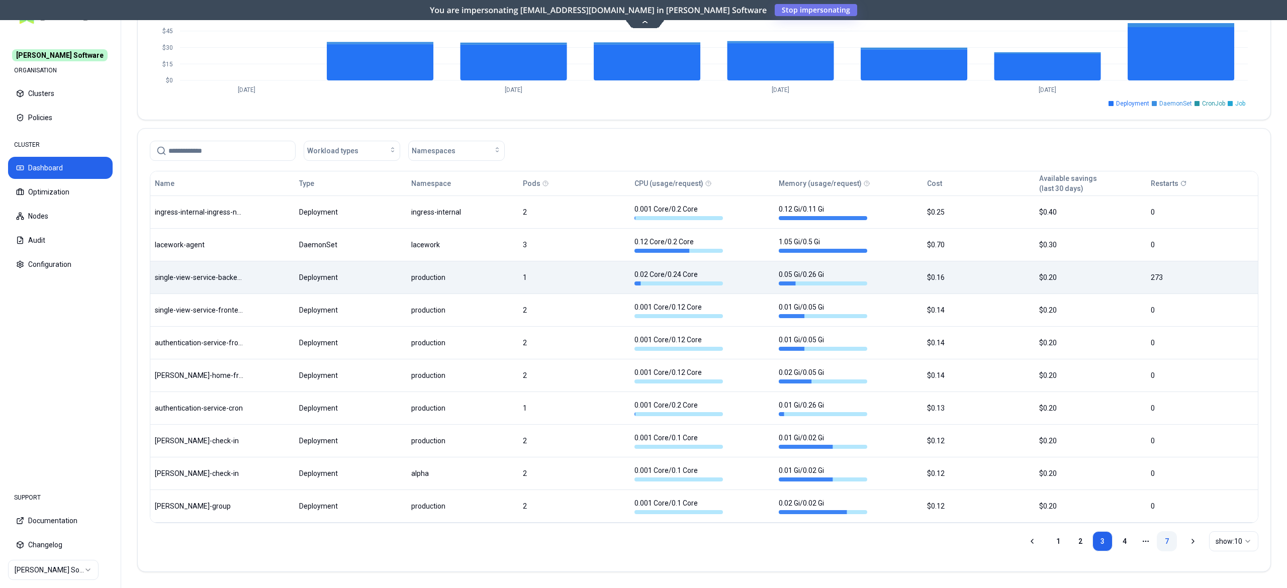
click at [1165, 546] on link "7" at bounding box center [1167, 541] width 20 height 20
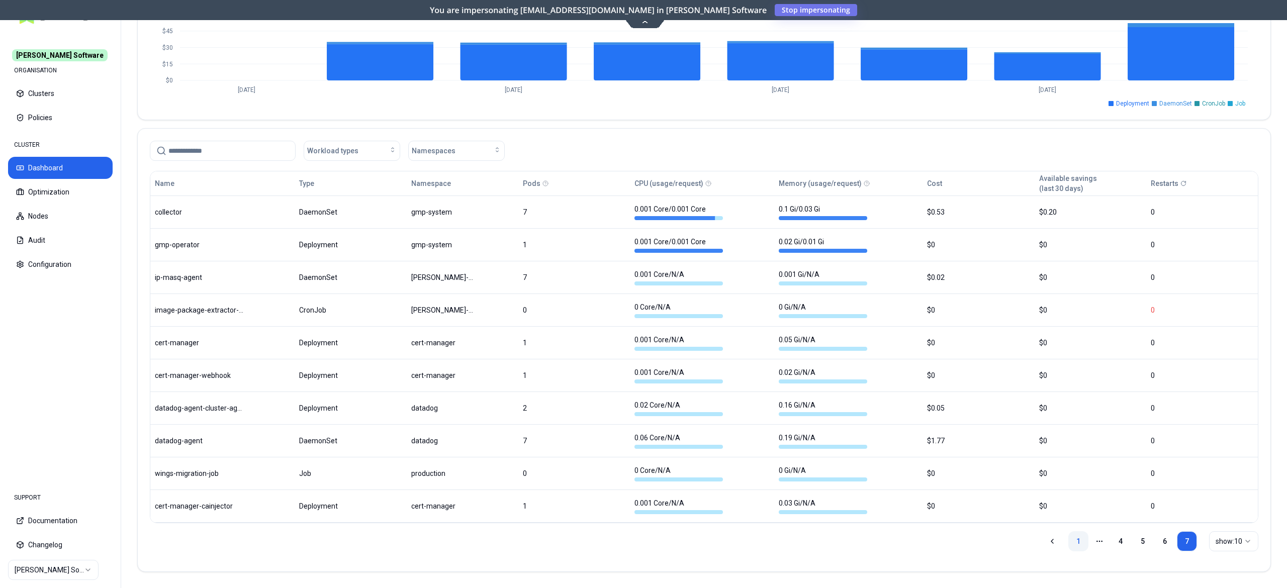
click at [1071, 535] on link "1" at bounding box center [1078, 541] width 20 height 20
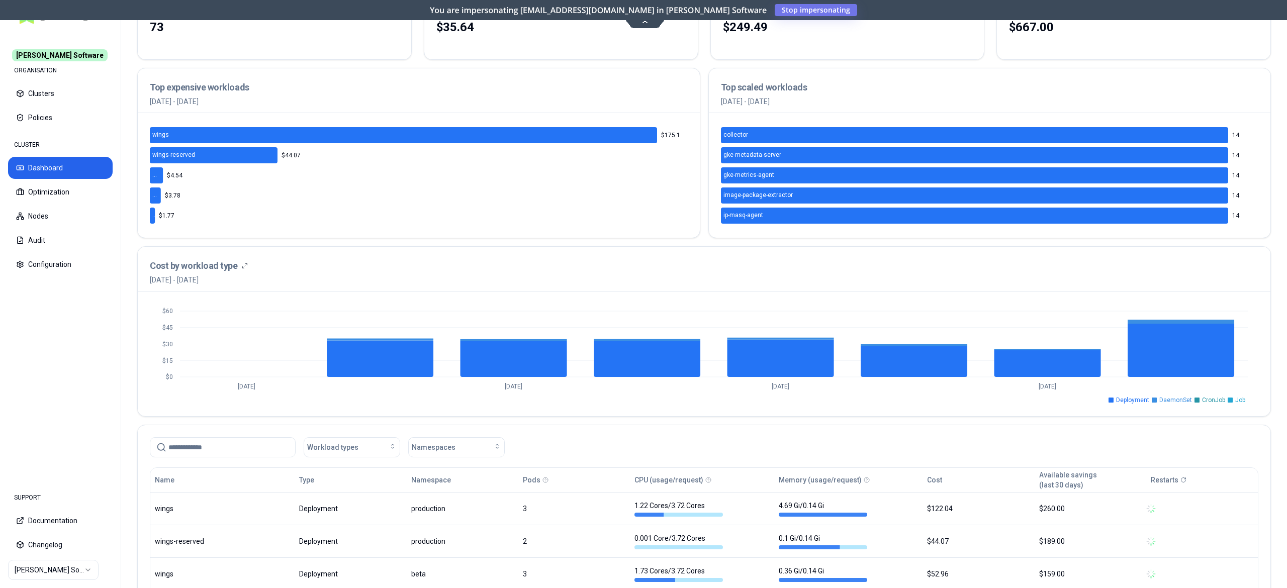
scroll to position [0, 0]
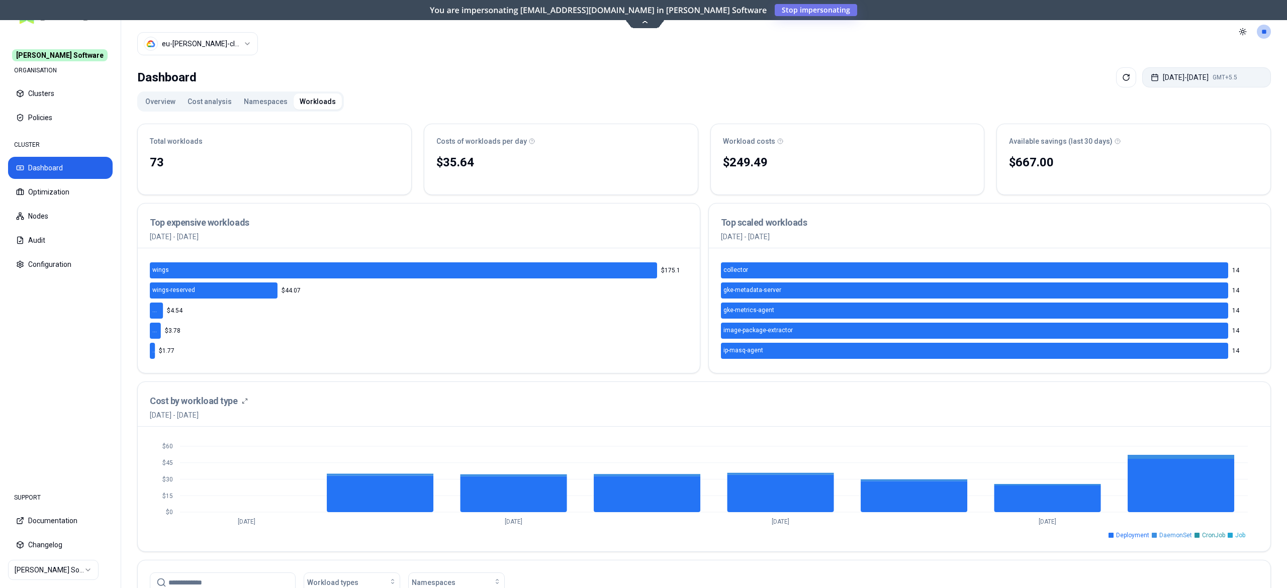
click at [1191, 76] on button "Sep 23, 2025 - Sep 30, 2025 GMT+5.5" at bounding box center [1206, 77] width 129 height 20
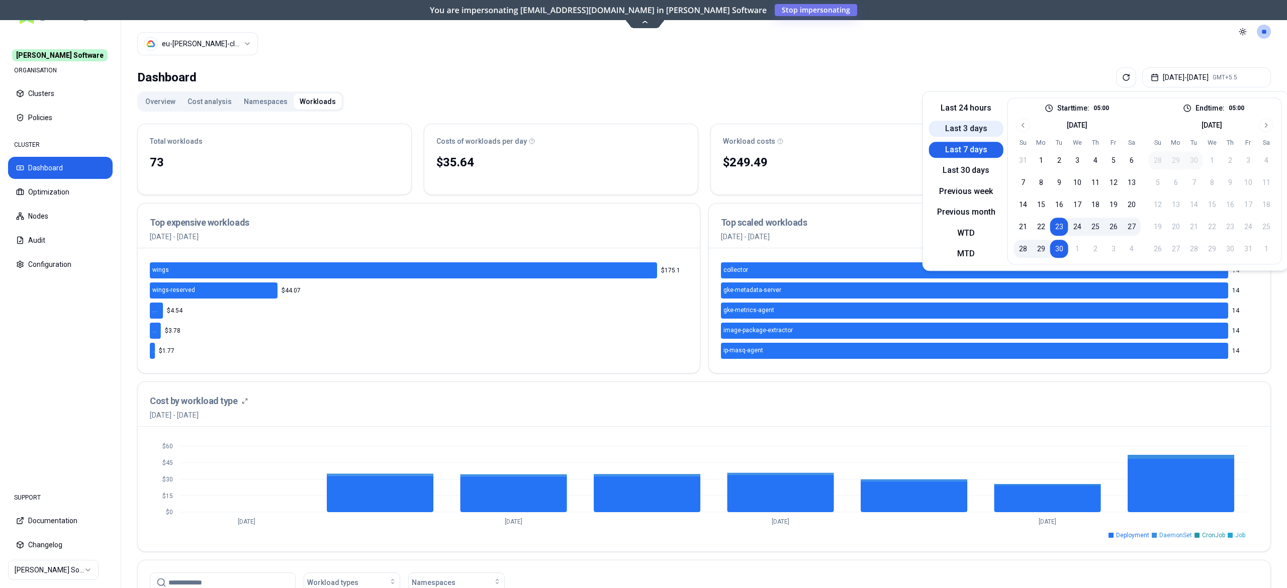
click at [947, 132] on button "Last 3 days" at bounding box center [966, 129] width 74 height 16
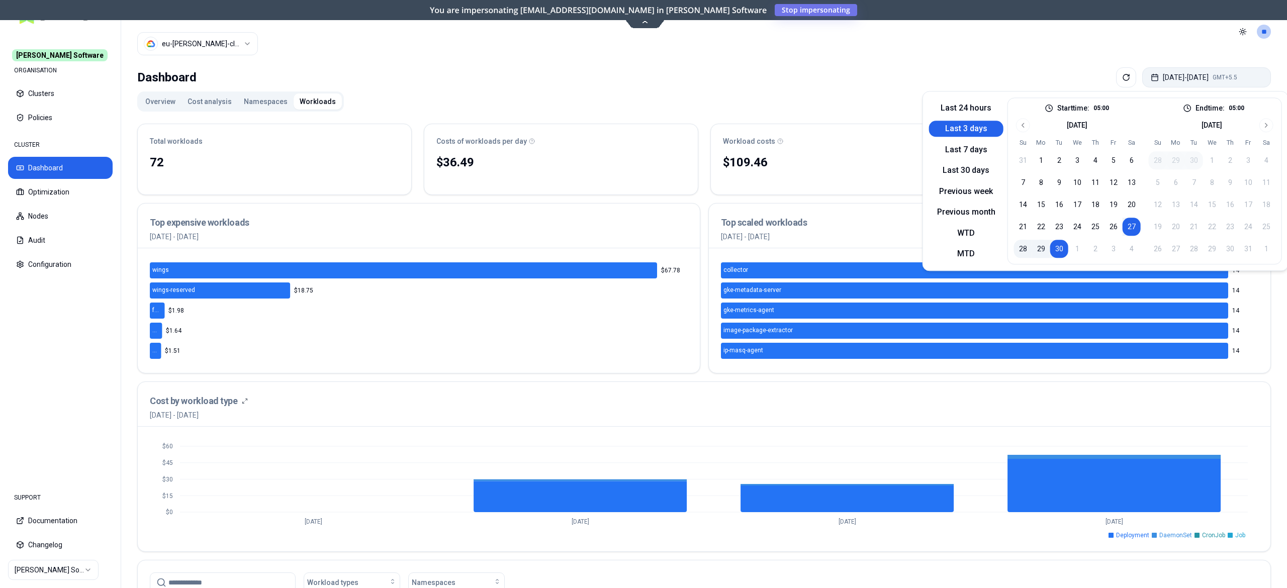
click at [1218, 79] on button "Sep 27, 2025 - Sep 30, 2025 GMT+5.5" at bounding box center [1206, 77] width 129 height 20
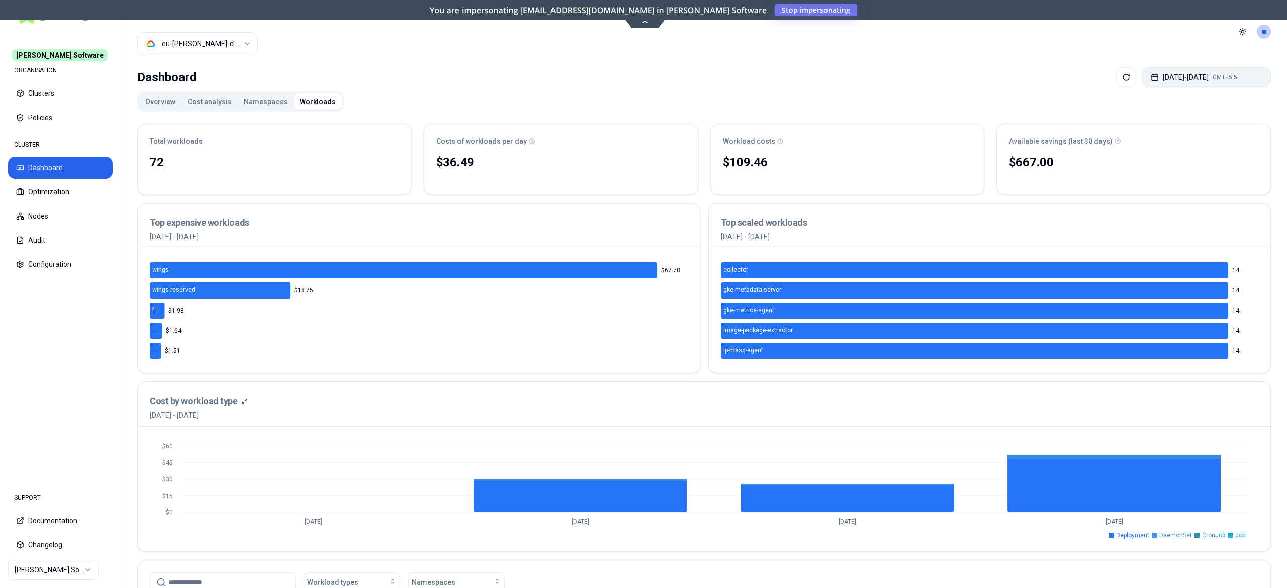
click at [1201, 85] on button "Sep 27, 2025 - Sep 30, 2025 GMT+5.5" at bounding box center [1206, 77] width 129 height 20
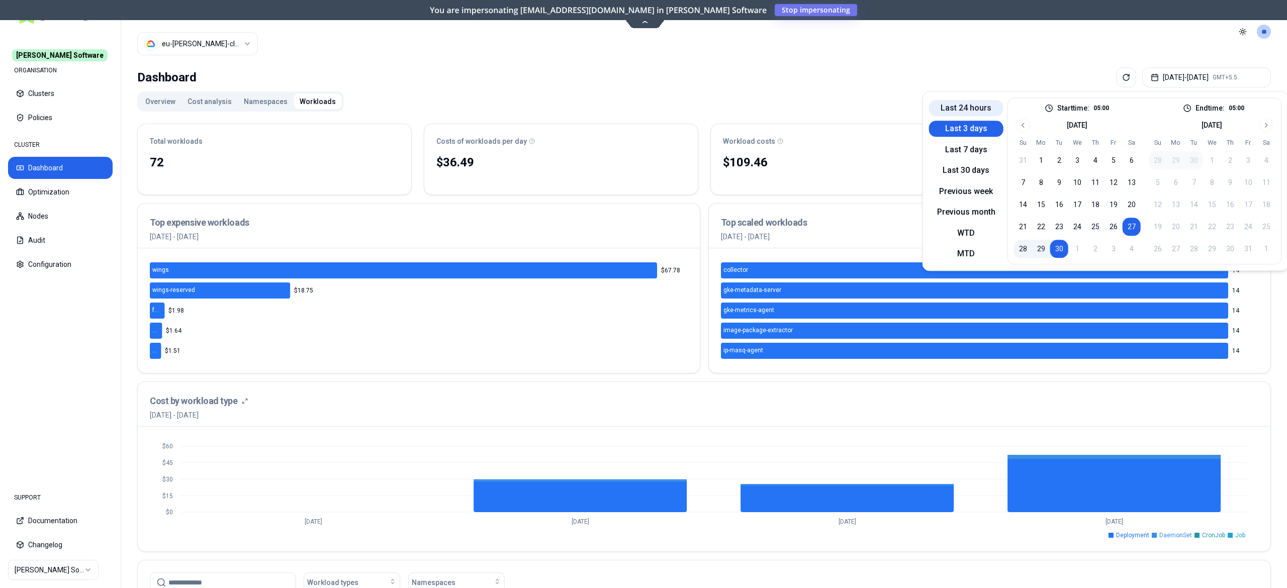
click at [984, 110] on button "Last 24 hours" at bounding box center [966, 108] width 74 height 16
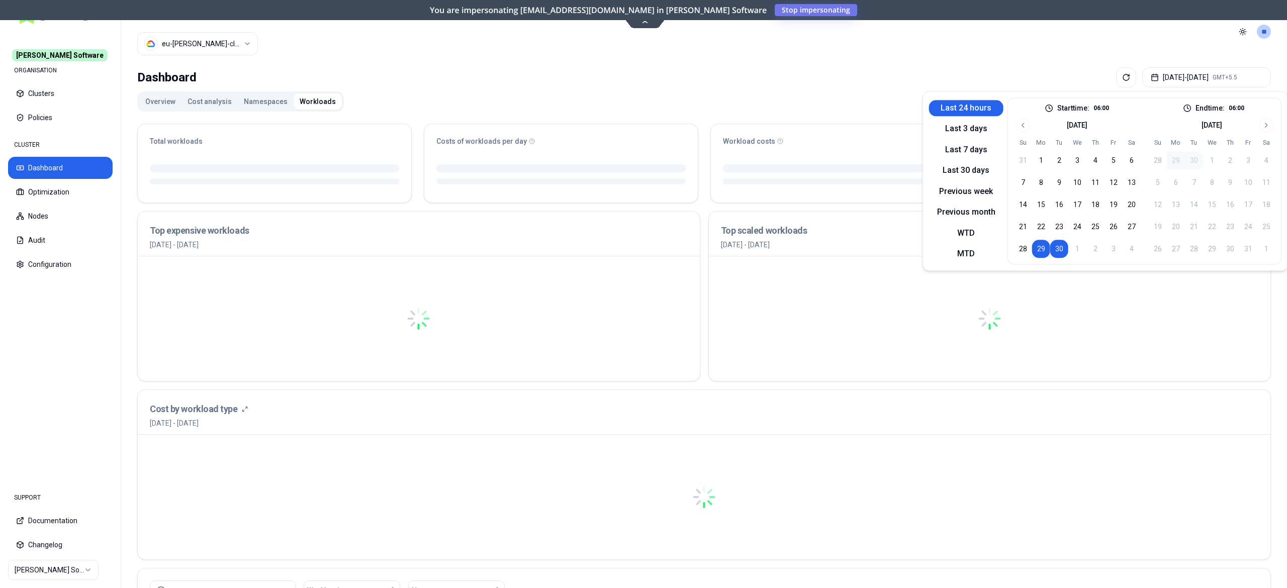
click at [820, 57] on header "Cluster eu-rex-cluster Toggle theme **" at bounding box center [704, 31] width 1166 height 63
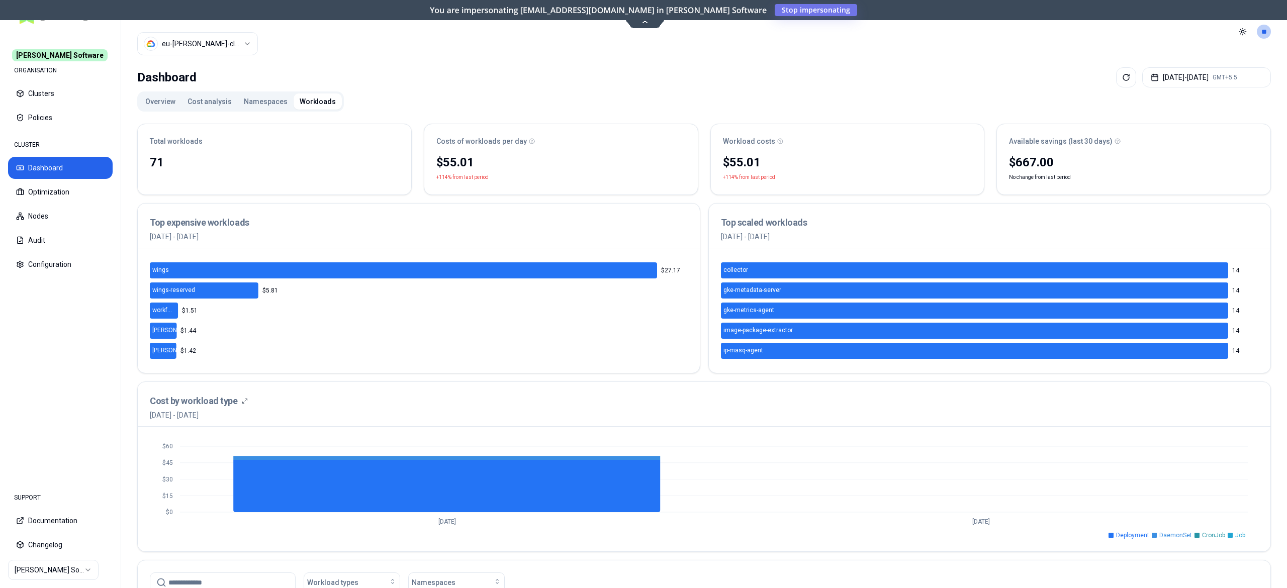
click at [218, 43] on html "Rex Software ORGANISATION Clusters Policies CLUSTER Dashboard Optimization Node…" at bounding box center [643, 294] width 1287 height 588
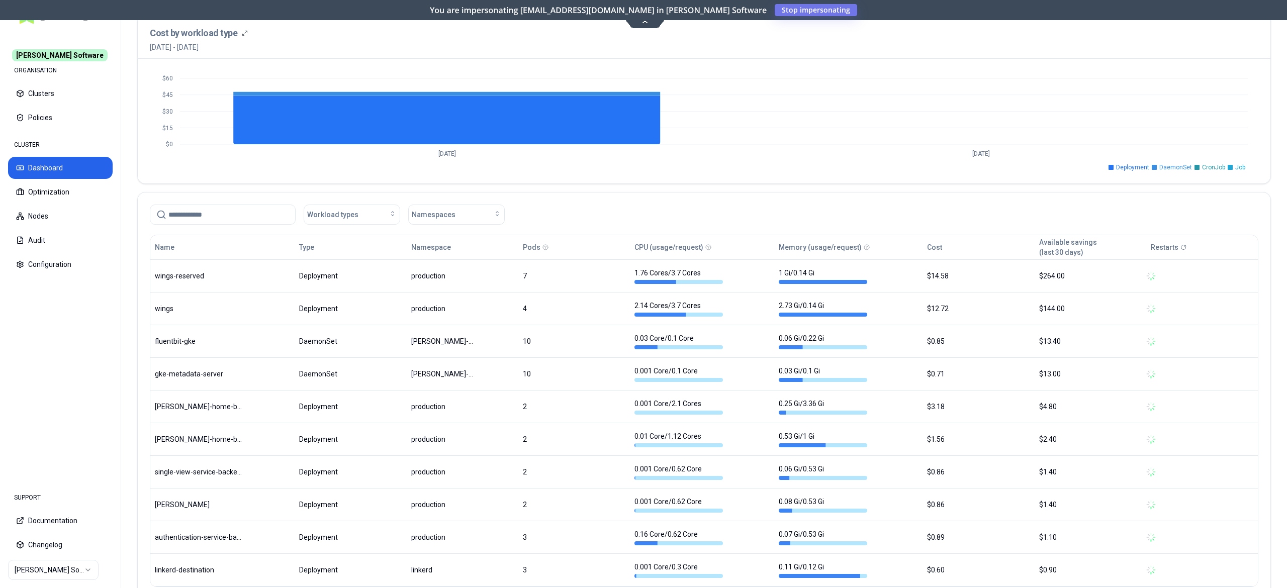
scroll to position [402, 0]
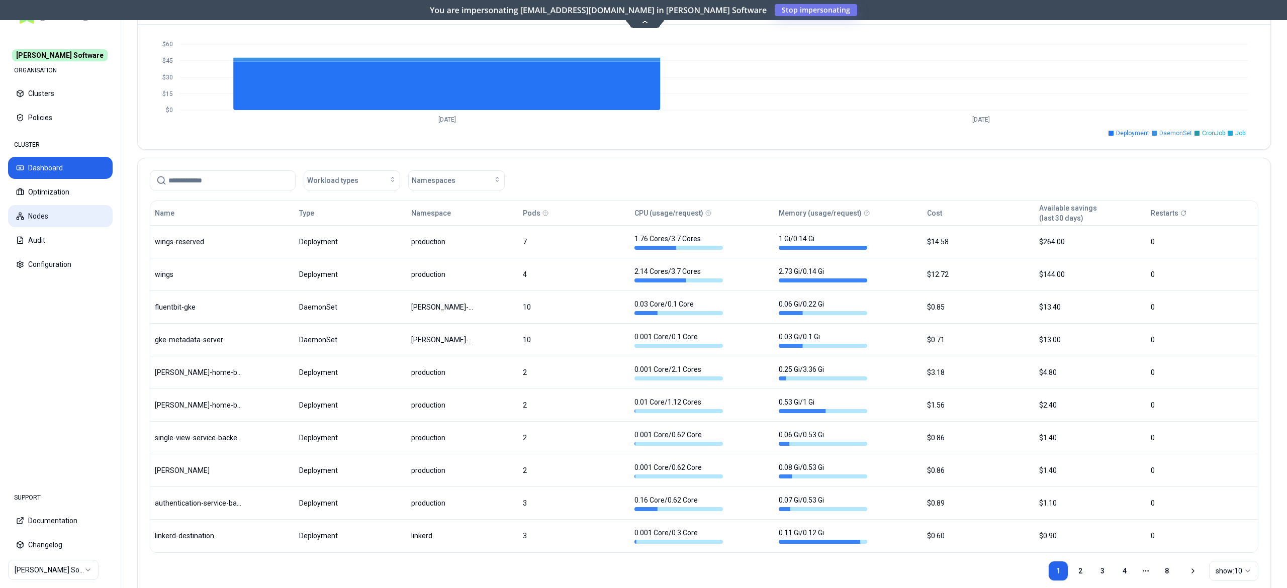
click at [86, 215] on button "Nodes" at bounding box center [60, 216] width 105 height 22
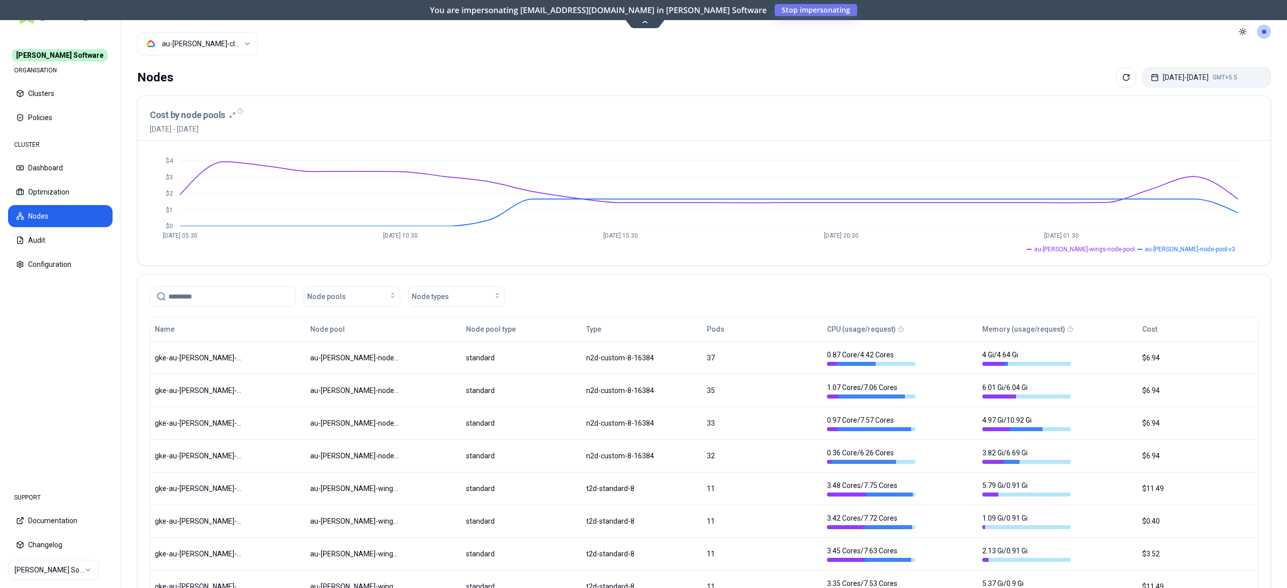
click at [1223, 69] on button "Sep 29, 2025 - Sep 30, 2025 GMT+5.5" at bounding box center [1206, 77] width 129 height 20
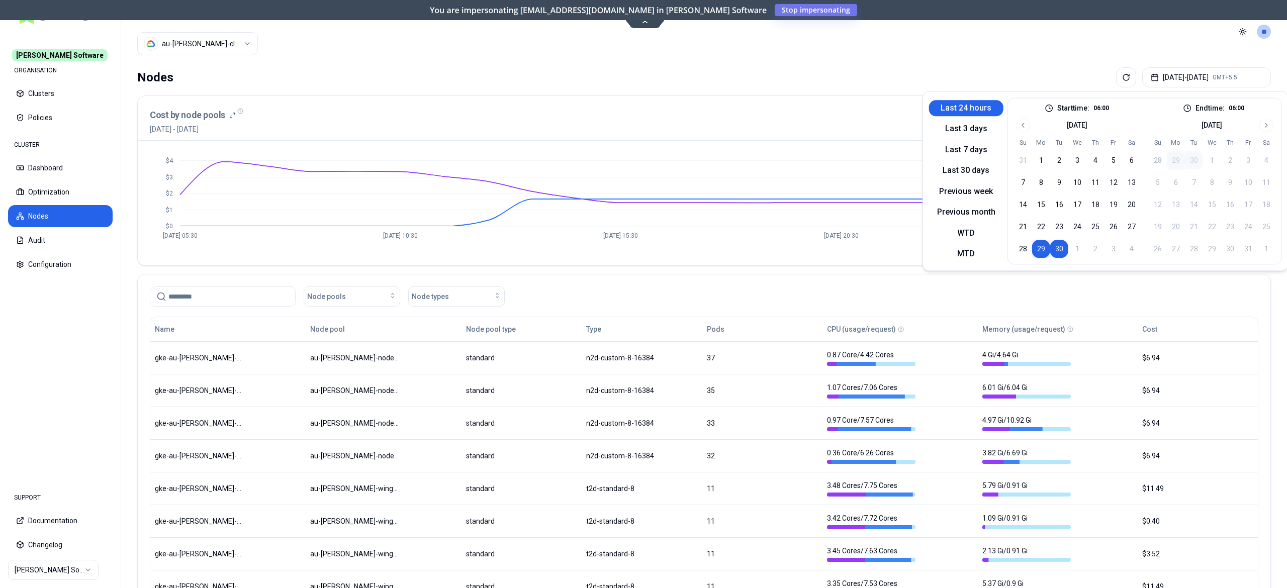
click at [988, 110] on button "Last 24 hours" at bounding box center [966, 108] width 74 height 16
click at [1056, 247] on button "30" at bounding box center [1059, 249] width 18 height 18
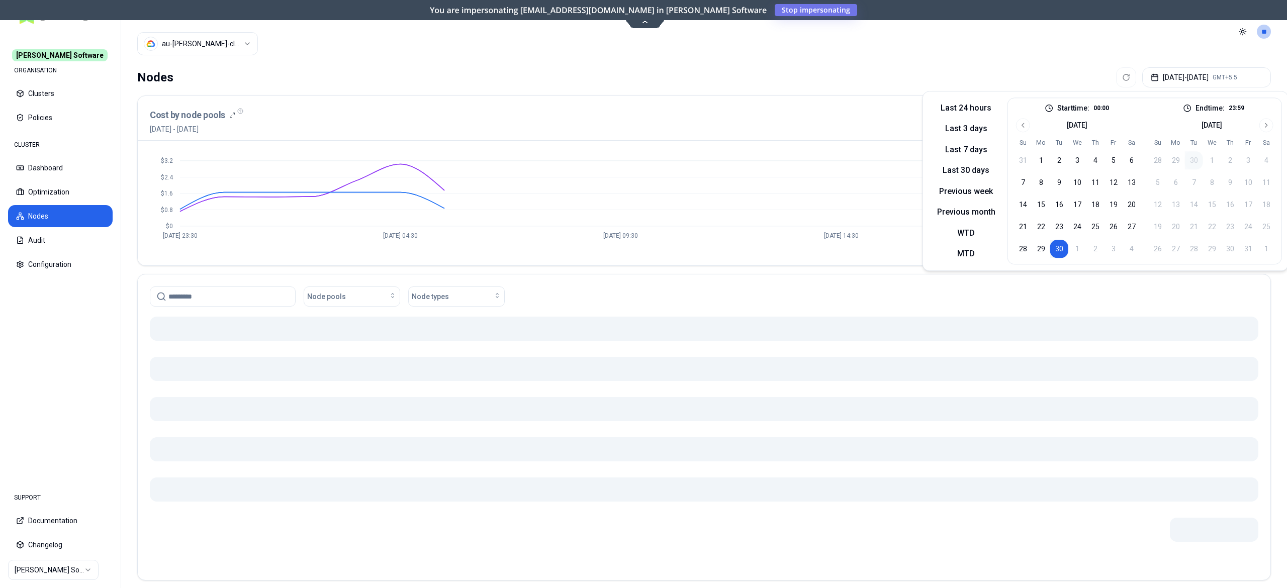
click at [873, 70] on div "Nodes Sep 30, 2025 - Sep 30, 2025 GMT+5.5" at bounding box center [703, 77] width 1133 height 20
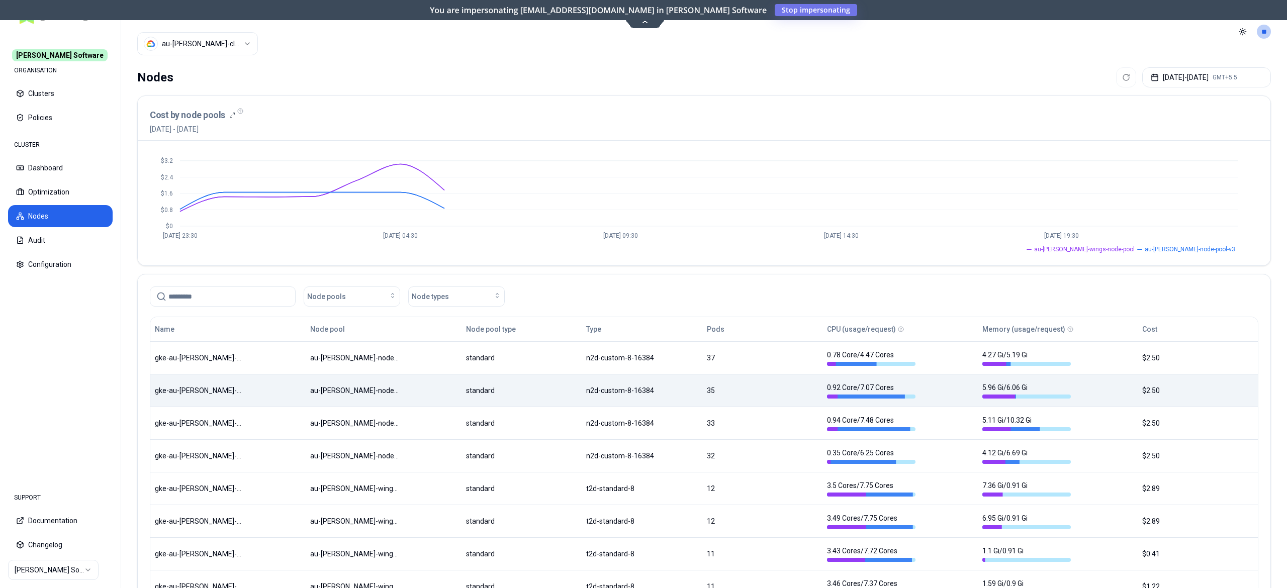
click at [530, 377] on body "[PERSON_NAME] Software ORGANISATION Clusters Policies CLUSTER Dashboard Optimiz…" at bounding box center [643, 294] width 1287 height 588
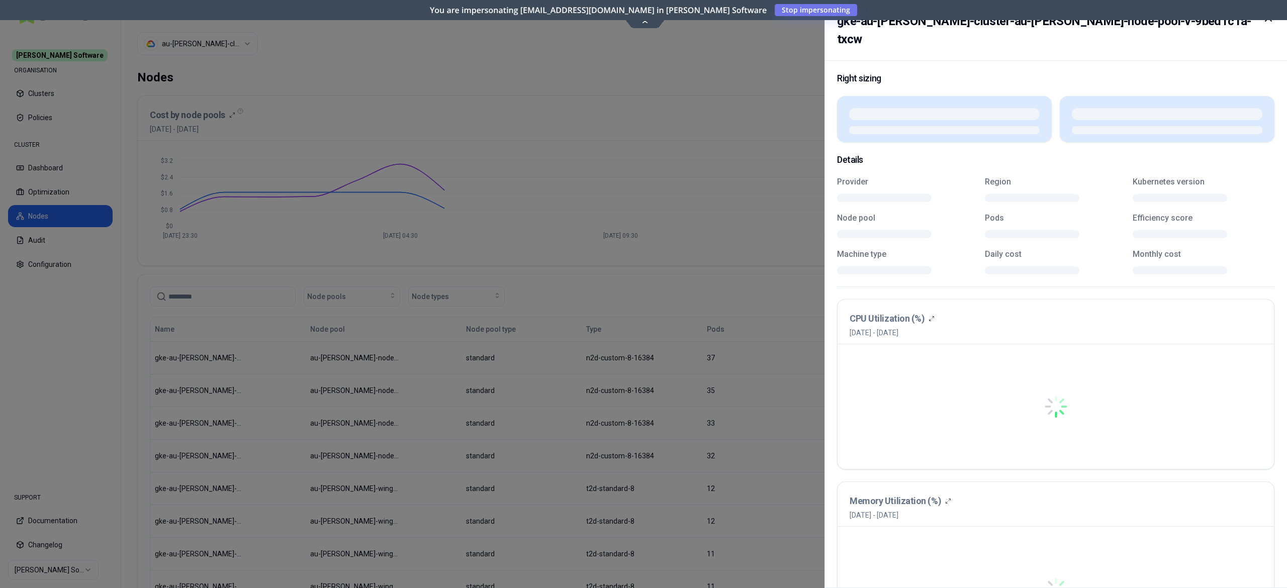
click at [534, 364] on div at bounding box center [643, 294] width 1287 height 588
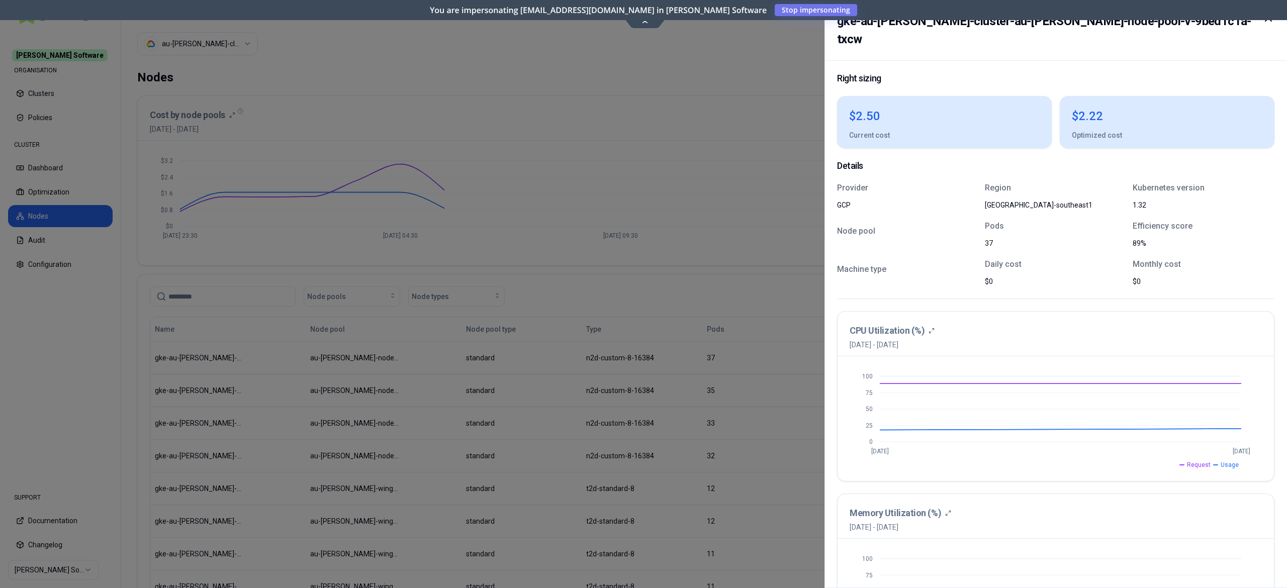
click at [534, 364] on div at bounding box center [643, 294] width 1287 height 588
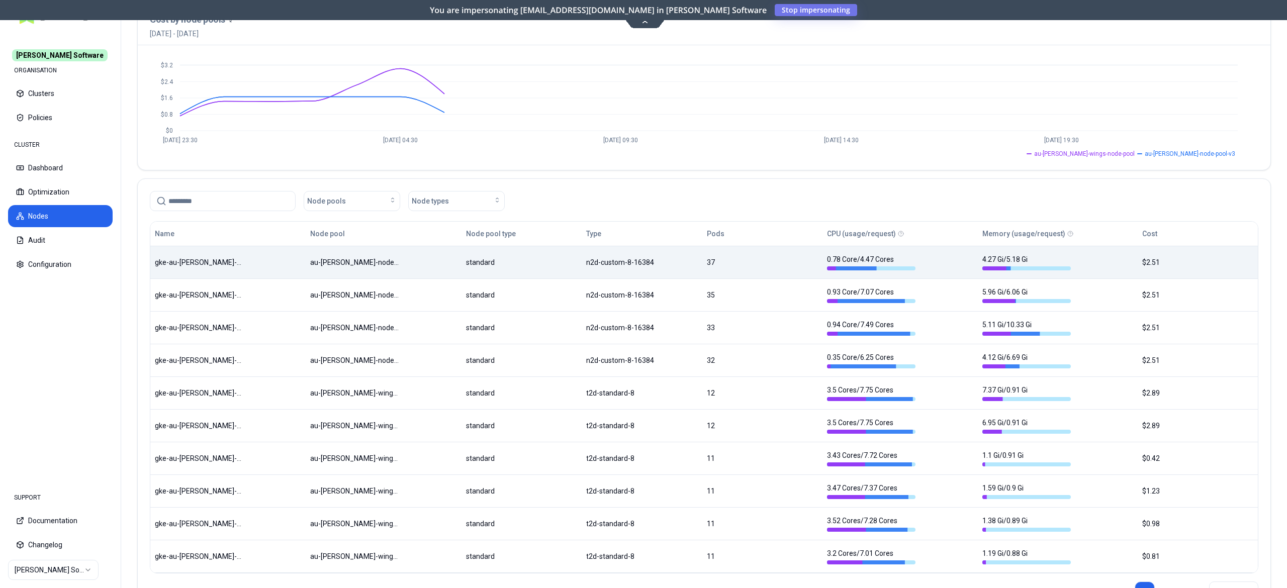
scroll to position [150, 0]
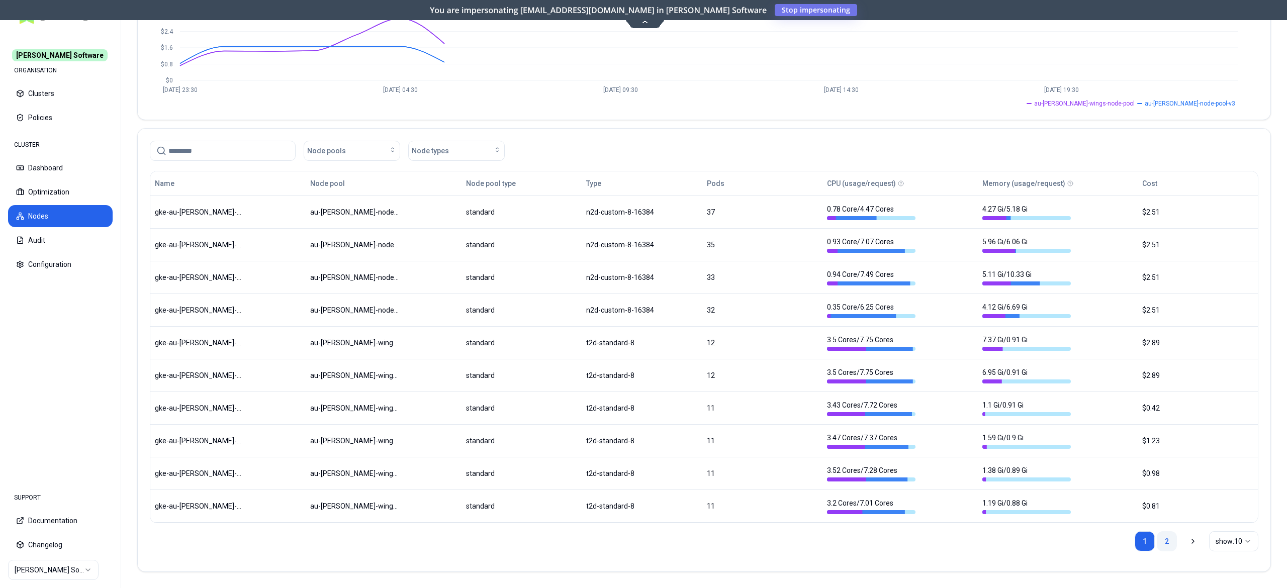
click at [1171, 546] on link "2" at bounding box center [1167, 541] width 20 height 20
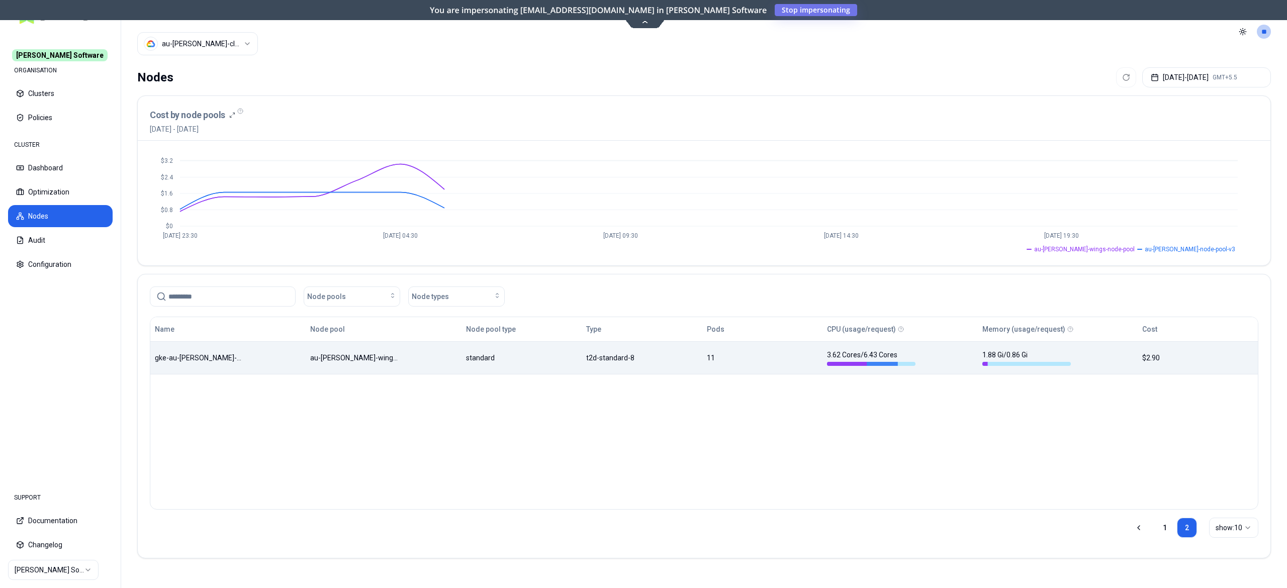
scroll to position [0, 0]
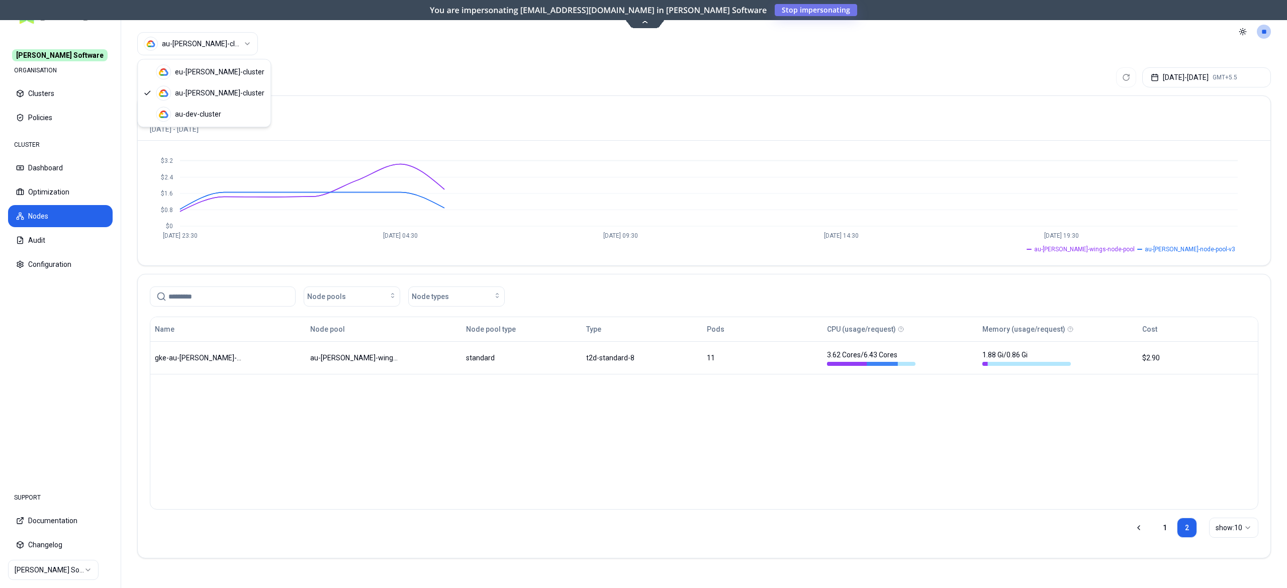
click at [177, 49] on html "[PERSON_NAME] Software ORGANISATION Clusters Policies CLUSTER Dashboard Optimiz…" at bounding box center [643, 294] width 1287 height 588
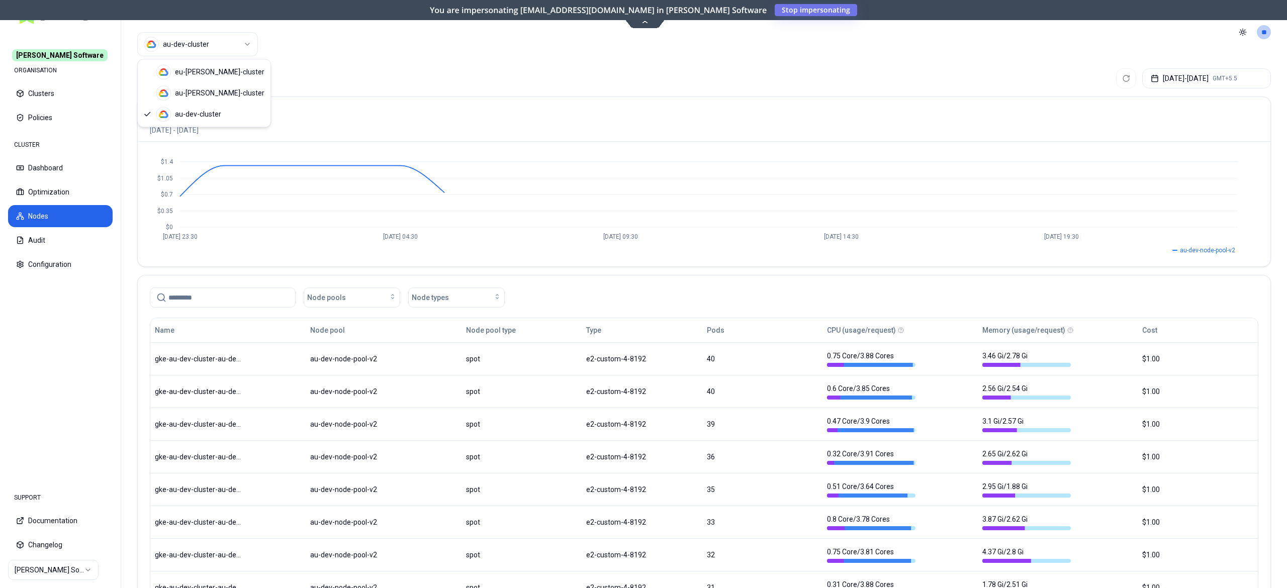
click at [226, 51] on html "[PERSON_NAME] Software ORGANISATION Clusters Policies CLUSTER Dashboard Optimiz…" at bounding box center [643, 294] width 1287 height 588
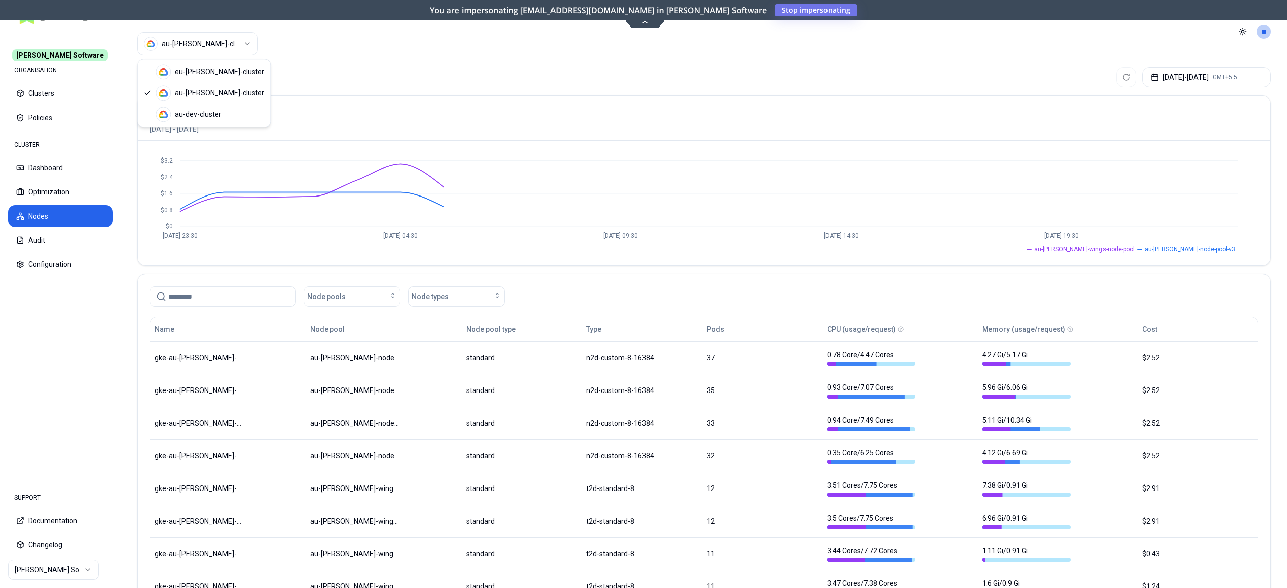
click at [192, 43] on html "[PERSON_NAME] Software ORGANISATION Clusters Policies CLUSTER Dashboard Optimiz…" at bounding box center [643, 294] width 1287 height 588
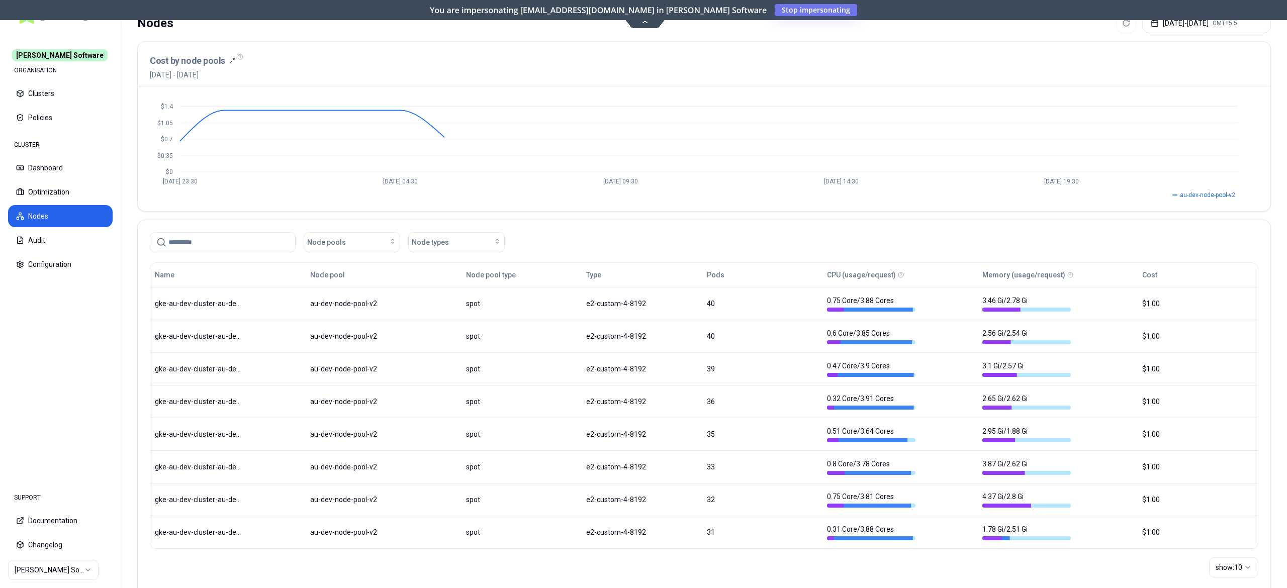
scroll to position [84, 0]
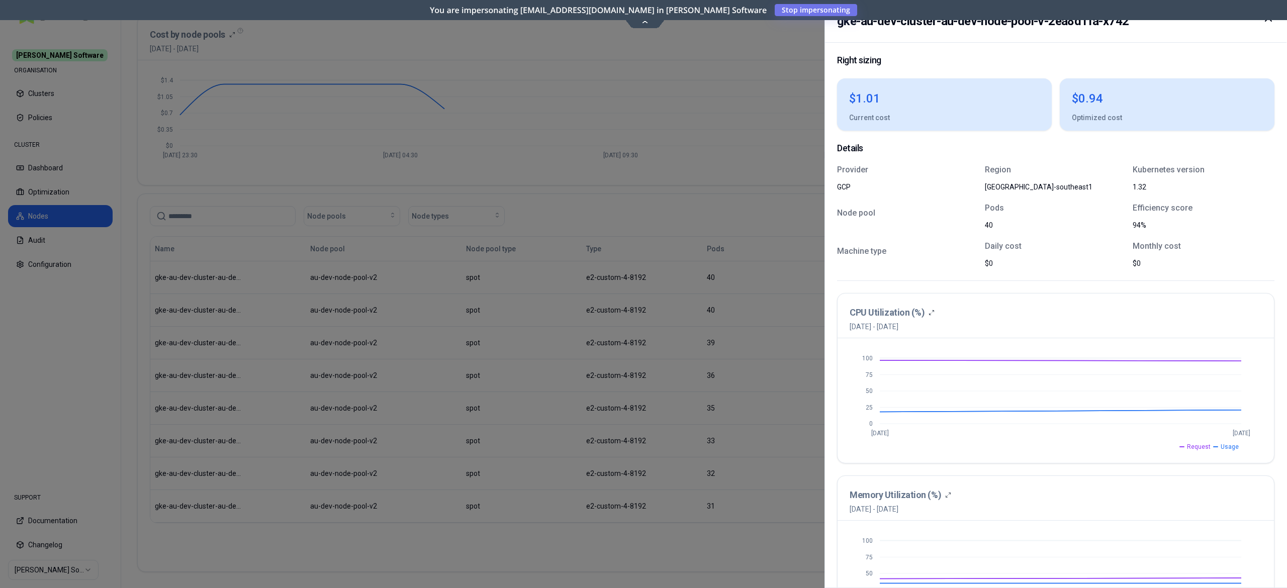
click at [570, 518] on div at bounding box center [643, 294] width 1287 height 588
